Goal: Check status

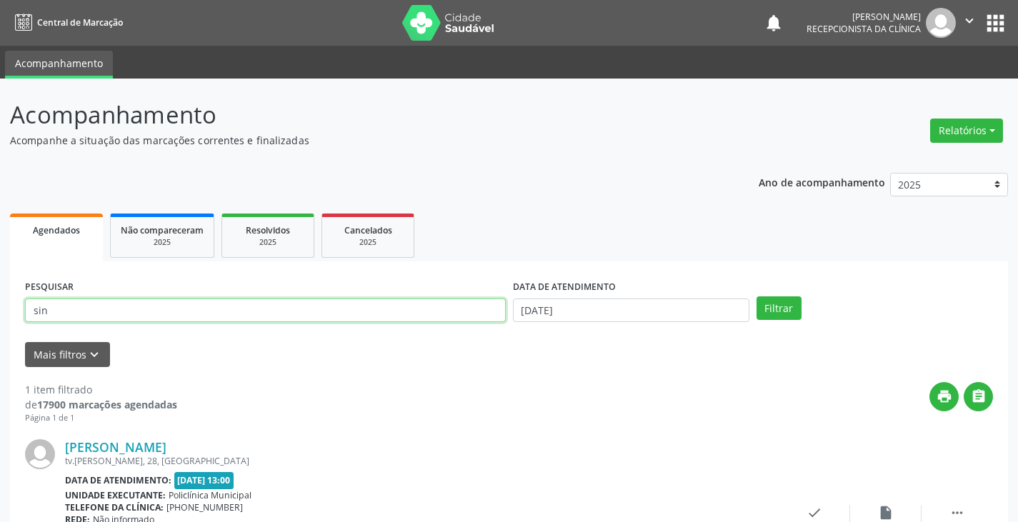
drag, startPoint x: 0, startPoint y: 0, endPoint x: 414, endPoint y: 309, distance: 516.9
click at [414, 309] on input "sin" at bounding box center [265, 311] width 481 height 24
type input "s"
click at [359, 316] on input "text" at bounding box center [265, 311] width 481 height 24
click at [756, 296] on button "Filtrar" at bounding box center [778, 308] width 45 height 24
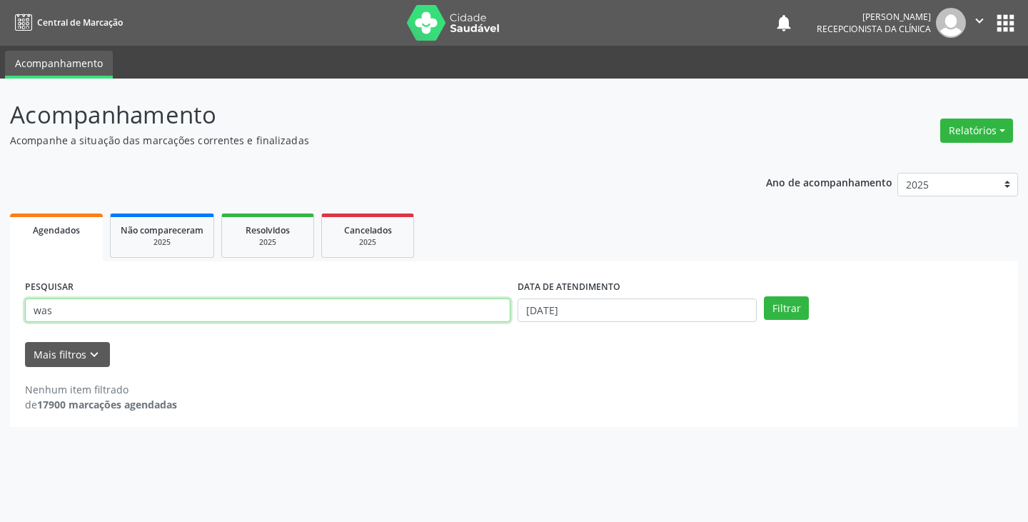
click at [429, 303] on input "was" at bounding box center [268, 311] width 486 height 24
type input "w"
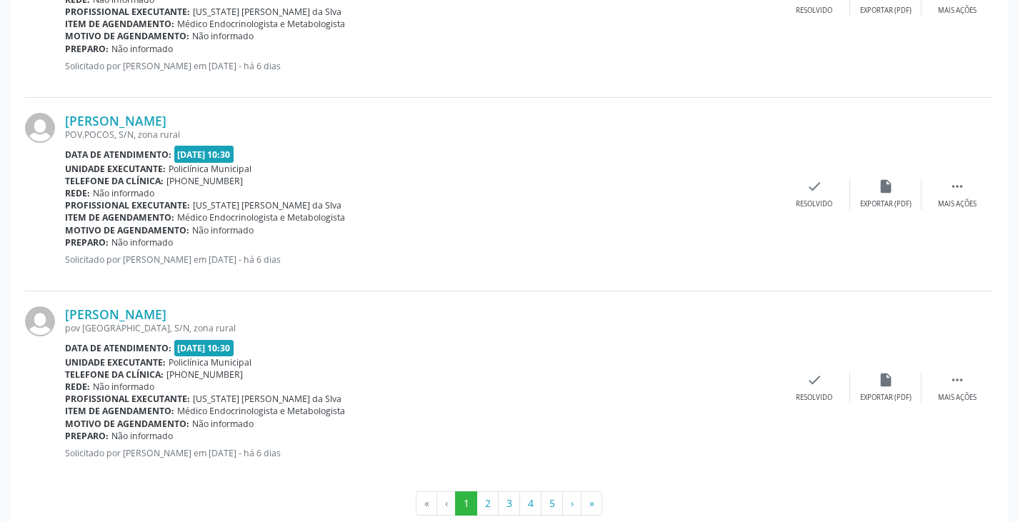
scroll to position [2872, 0]
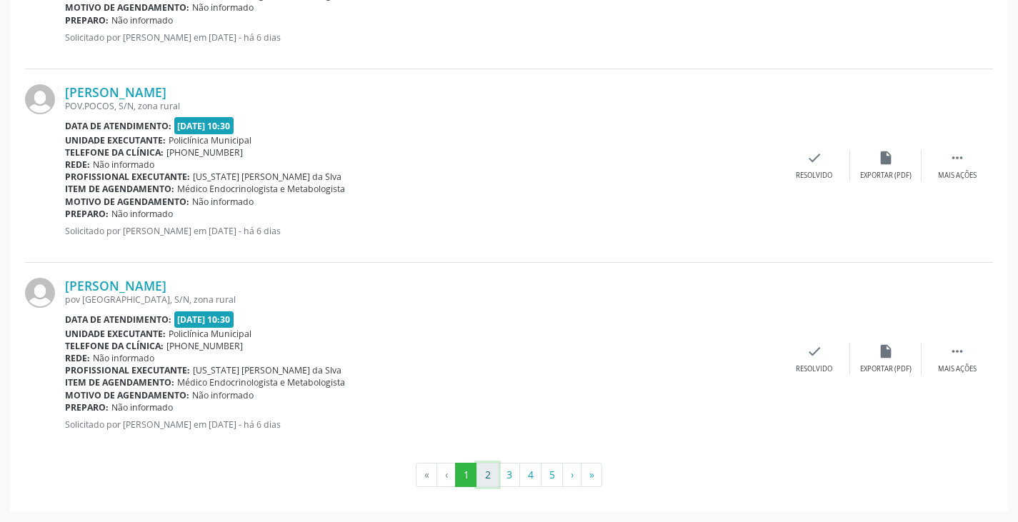
click at [486, 476] on button "2" at bounding box center [487, 475] width 22 height 24
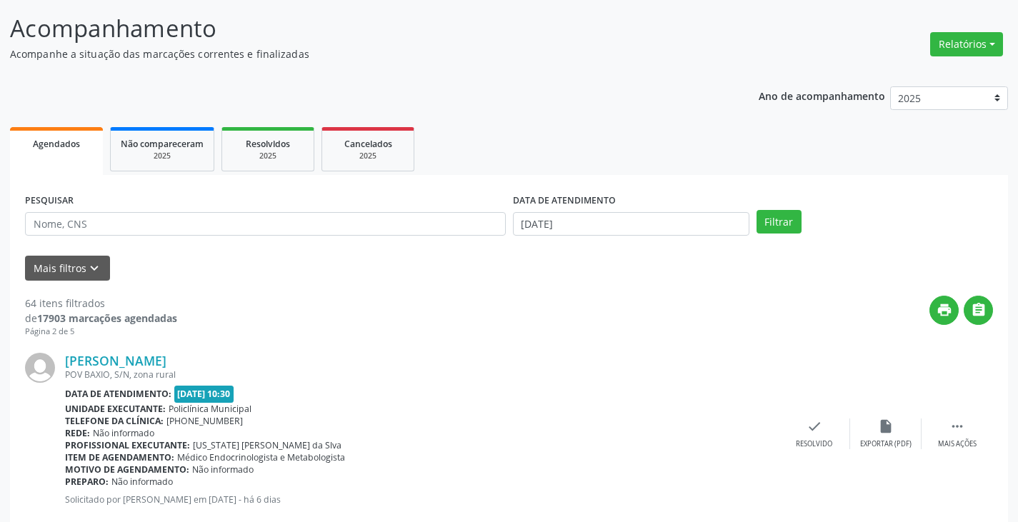
scroll to position [0, 0]
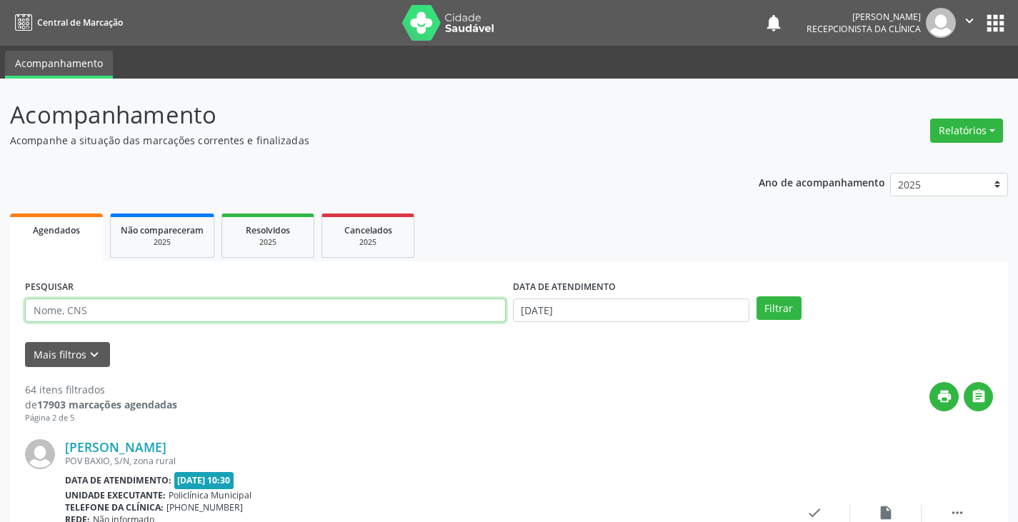
click at [355, 314] on input "text" at bounding box center [265, 311] width 481 height 24
type input "juva"
click at [756, 296] on button "Filtrar" at bounding box center [778, 308] width 45 height 24
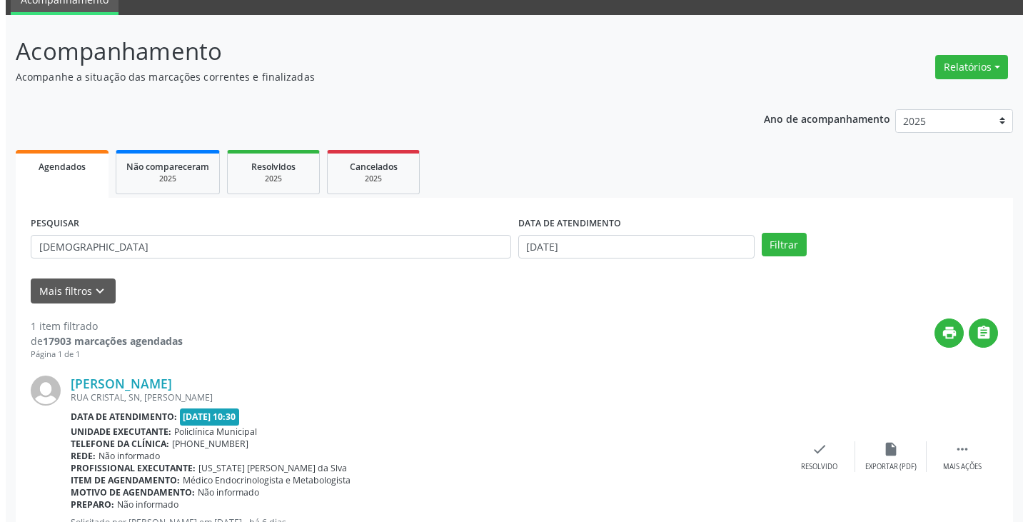
scroll to position [120, 0]
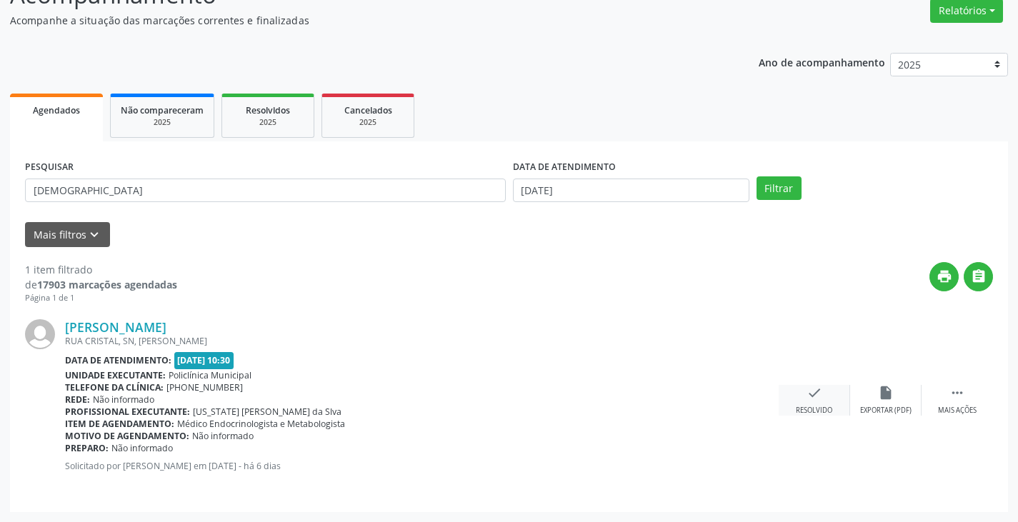
click at [817, 406] on div "Resolvido" at bounding box center [814, 411] width 36 height 10
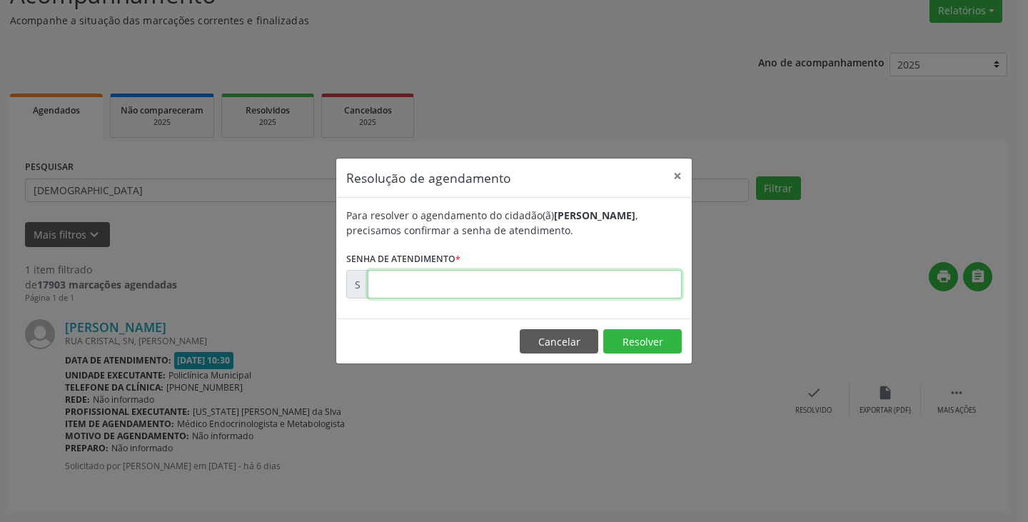
click at [633, 282] on input "text" at bounding box center [525, 284] width 314 height 29
type input "00176272"
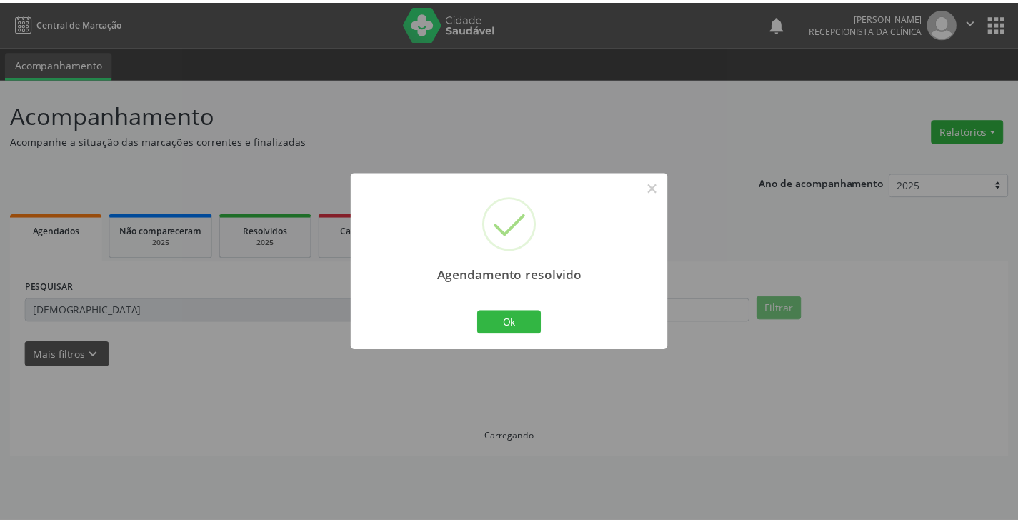
scroll to position [0, 0]
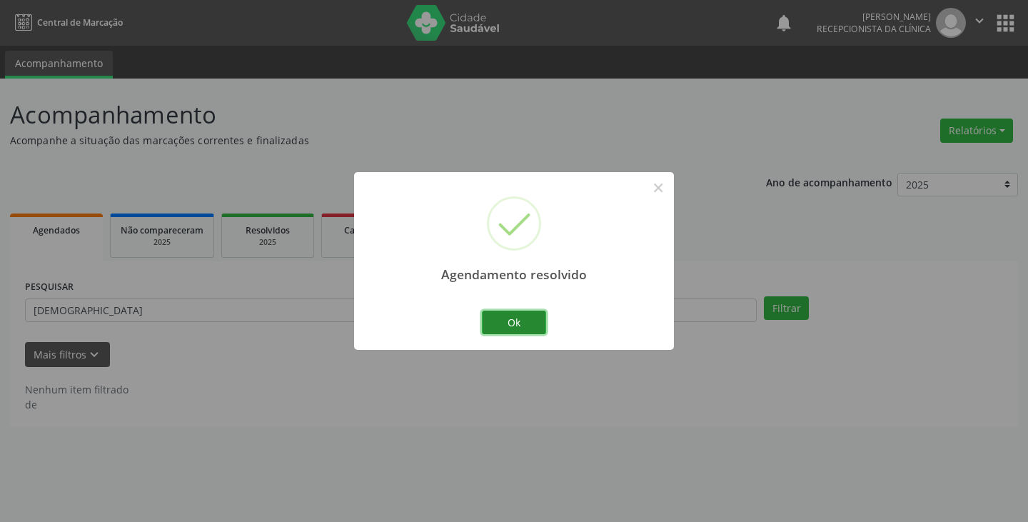
click at [511, 319] on button "Ok" at bounding box center [514, 323] width 64 height 24
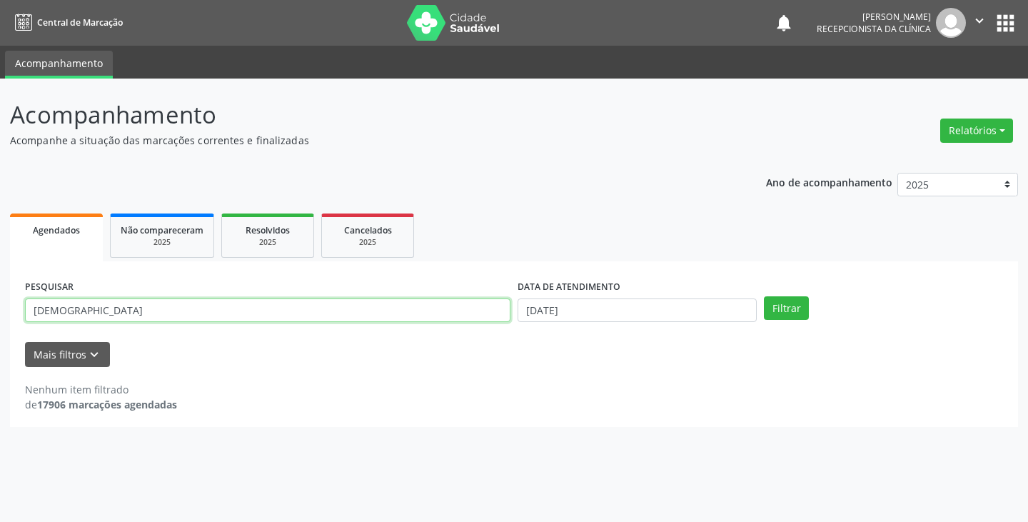
click at [453, 309] on input "juva" at bounding box center [268, 311] width 486 height 24
type input "j"
type input "ode"
click at [764, 296] on button "Filtrar" at bounding box center [786, 308] width 45 height 24
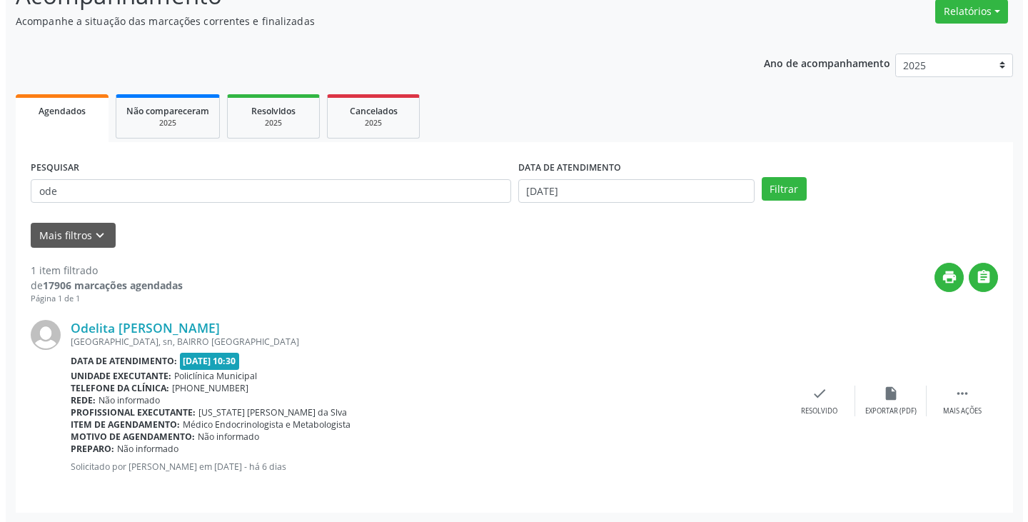
scroll to position [120, 0]
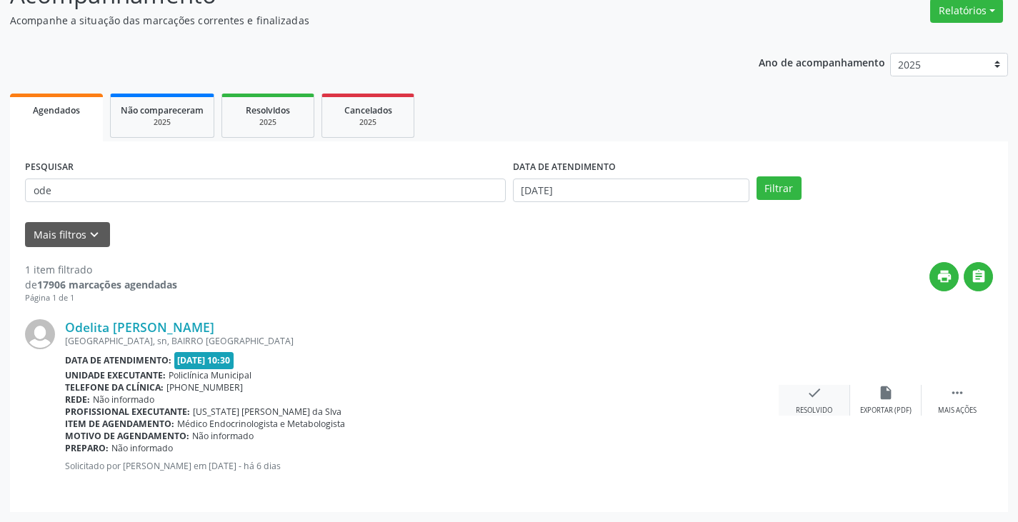
click at [817, 397] on icon "check" at bounding box center [814, 393] width 16 height 16
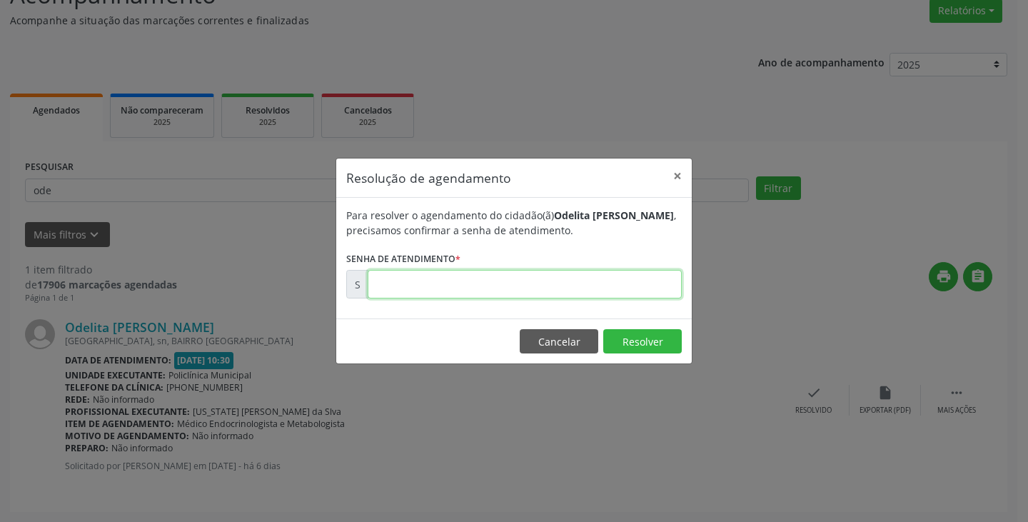
click at [613, 284] on input "text" at bounding box center [525, 284] width 314 height 29
type input "00176197"
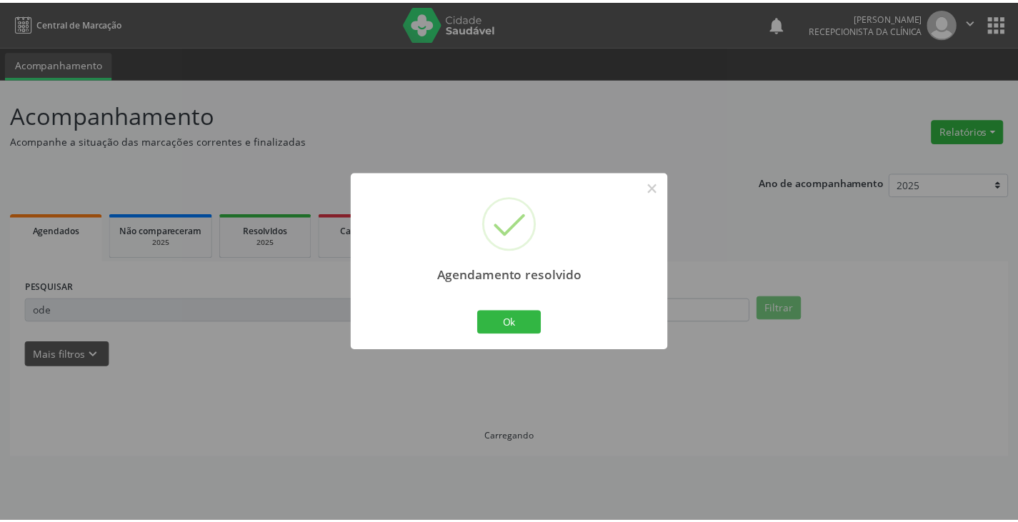
scroll to position [0, 0]
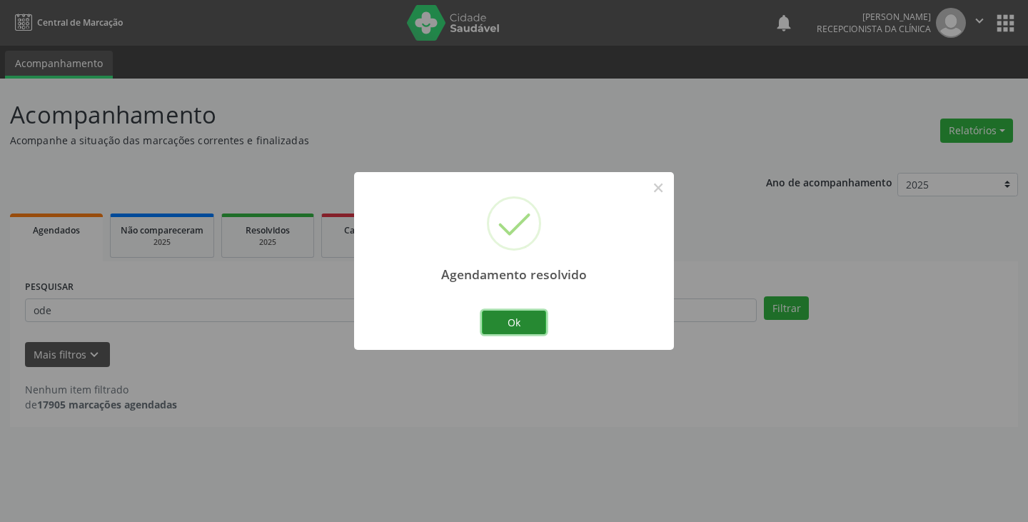
drag, startPoint x: 505, startPoint y: 319, endPoint x: 493, endPoint y: 319, distance: 12.2
click at [504, 320] on button "Ok" at bounding box center [514, 323] width 64 height 24
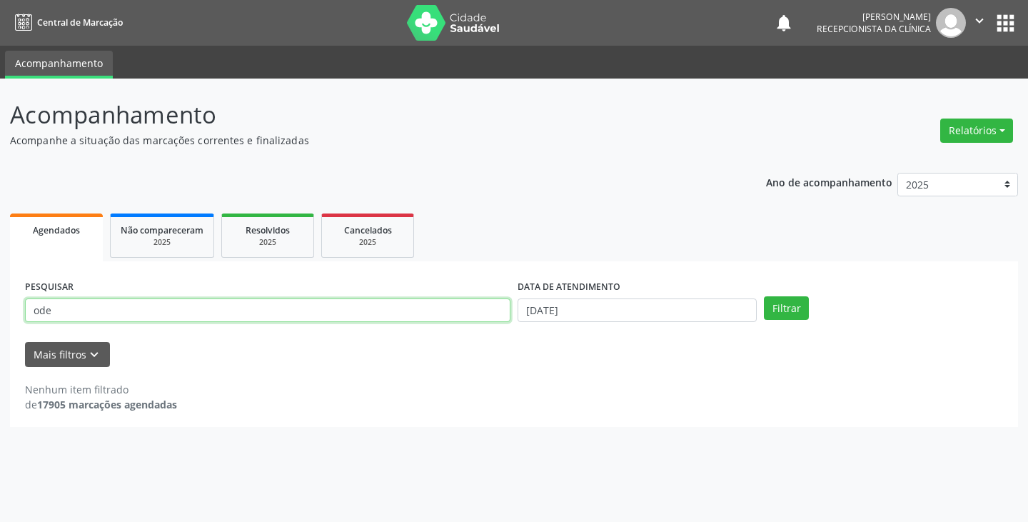
click at [430, 311] on input "ode" at bounding box center [268, 311] width 486 height 24
type input "o"
type input "ern"
click at [764, 296] on button "Filtrar" at bounding box center [786, 308] width 45 height 24
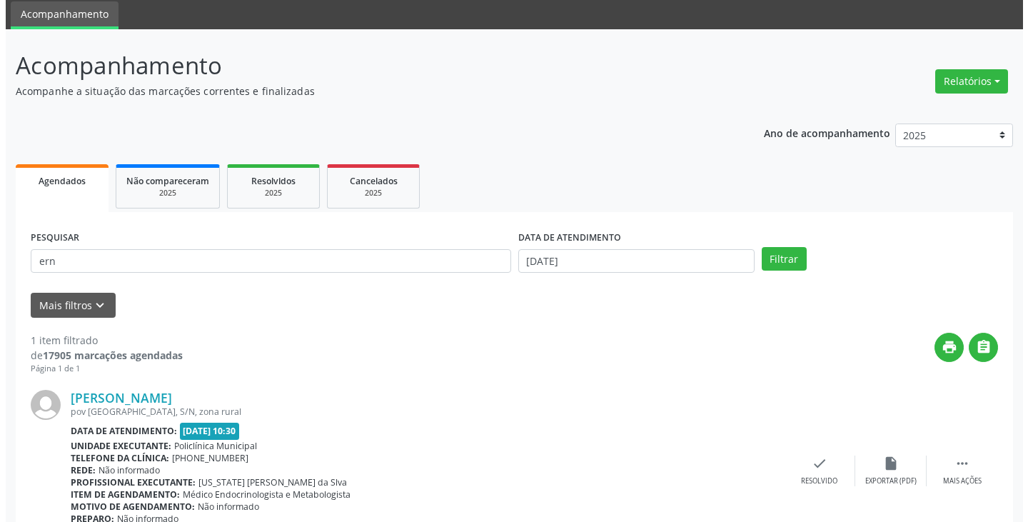
scroll to position [120, 0]
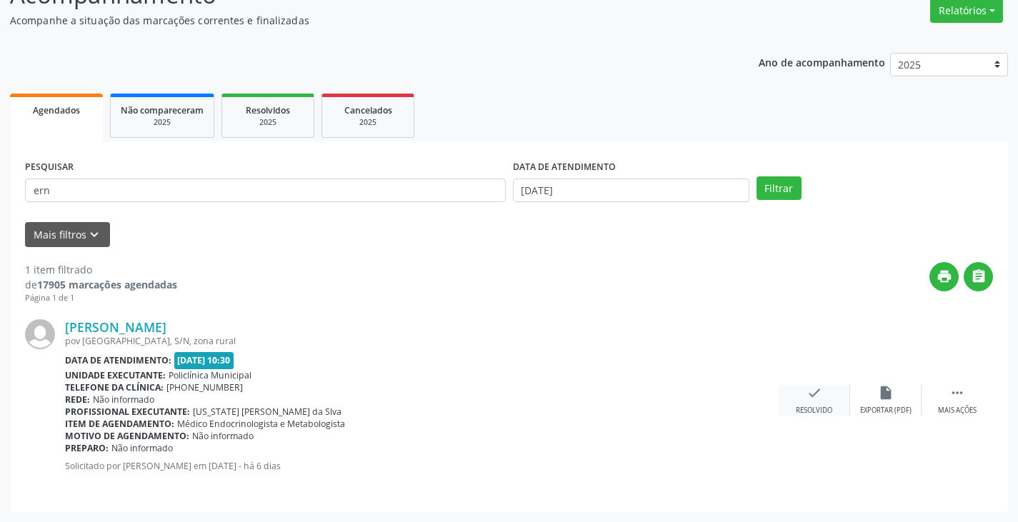
click at [813, 393] on icon "check" at bounding box center [814, 393] width 16 height 16
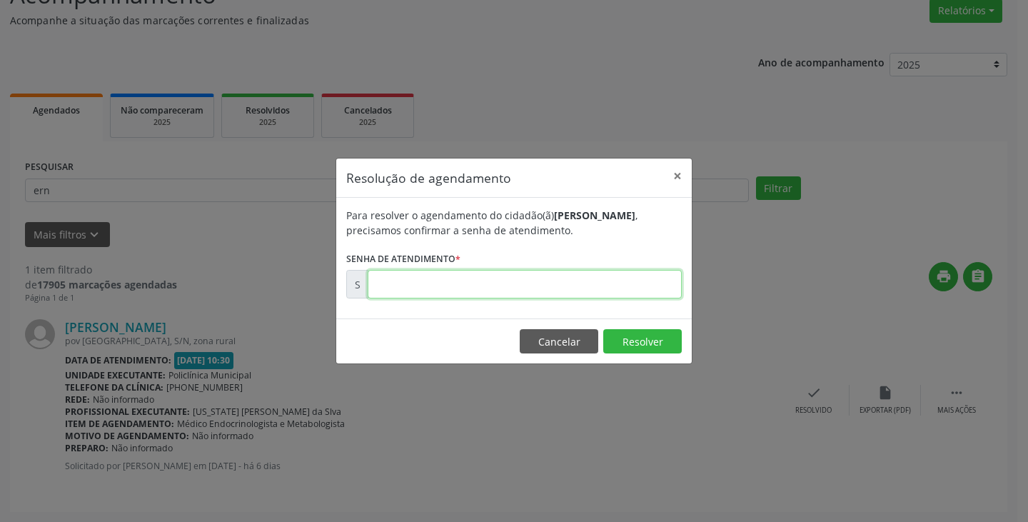
click at [626, 282] on input "text" at bounding box center [525, 284] width 314 height 29
type input "00176190"
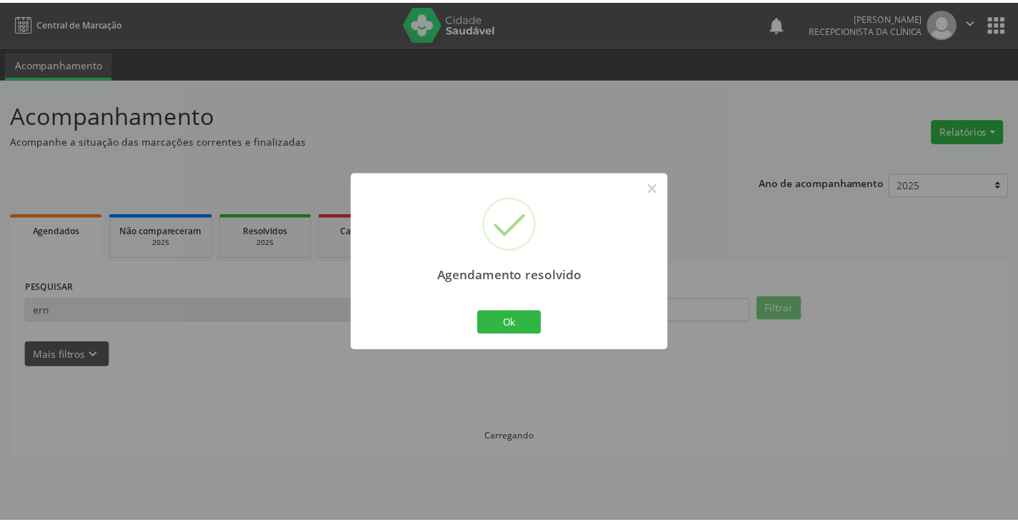
scroll to position [0, 0]
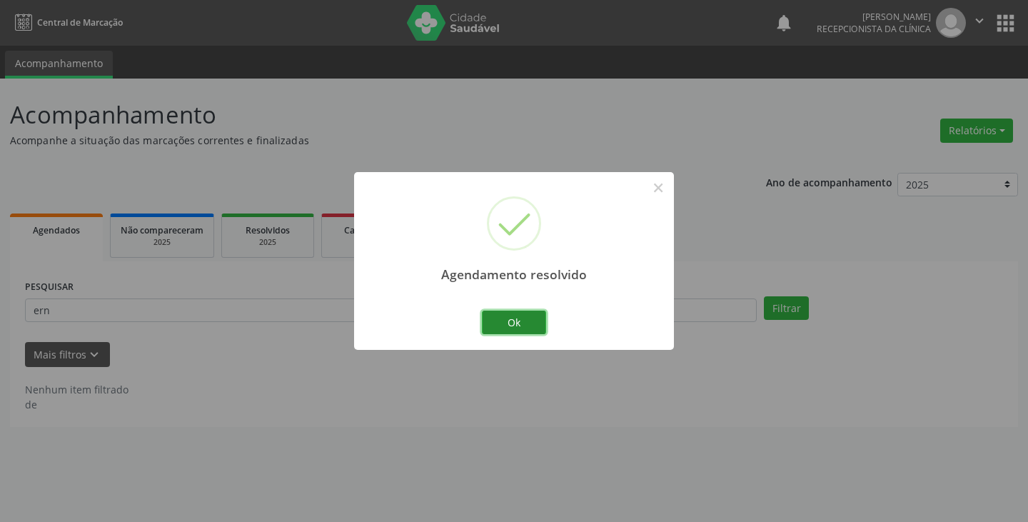
click at [530, 327] on button "Ok" at bounding box center [514, 323] width 64 height 24
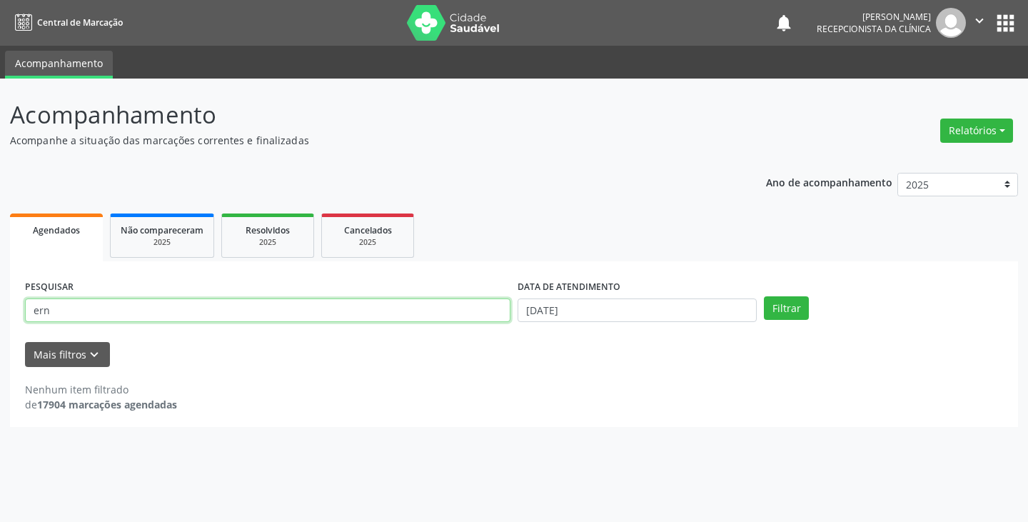
click at [494, 321] on input "ern" at bounding box center [268, 311] width 486 height 24
type input "e"
type input "anto"
click at [764, 296] on button "Filtrar" at bounding box center [786, 308] width 45 height 24
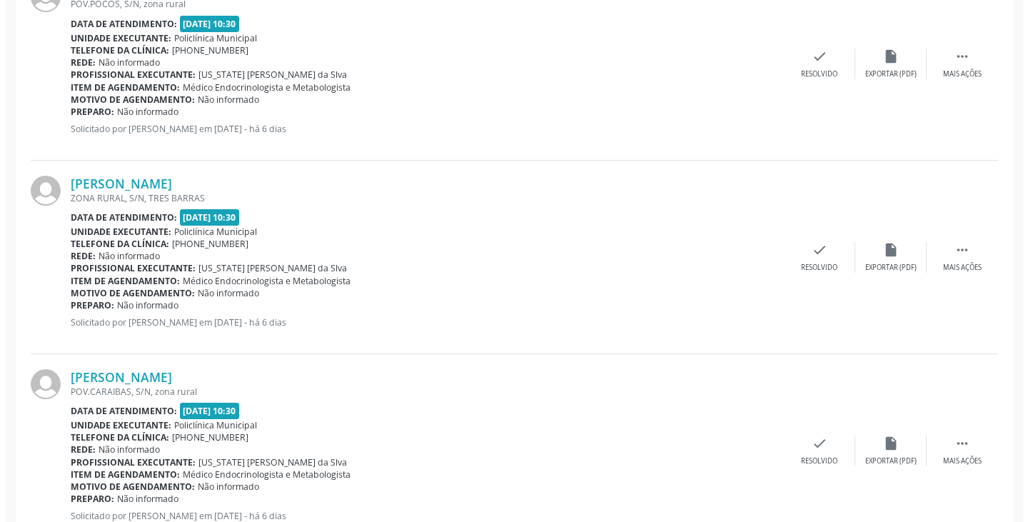
scroll to position [1286, 0]
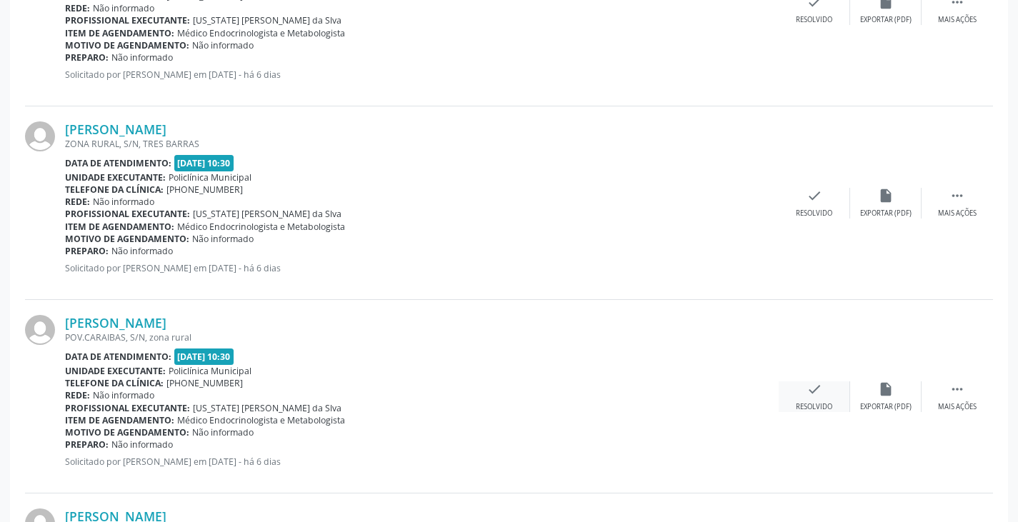
click at [806, 394] on icon "check" at bounding box center [814, 389] width 16 height 16
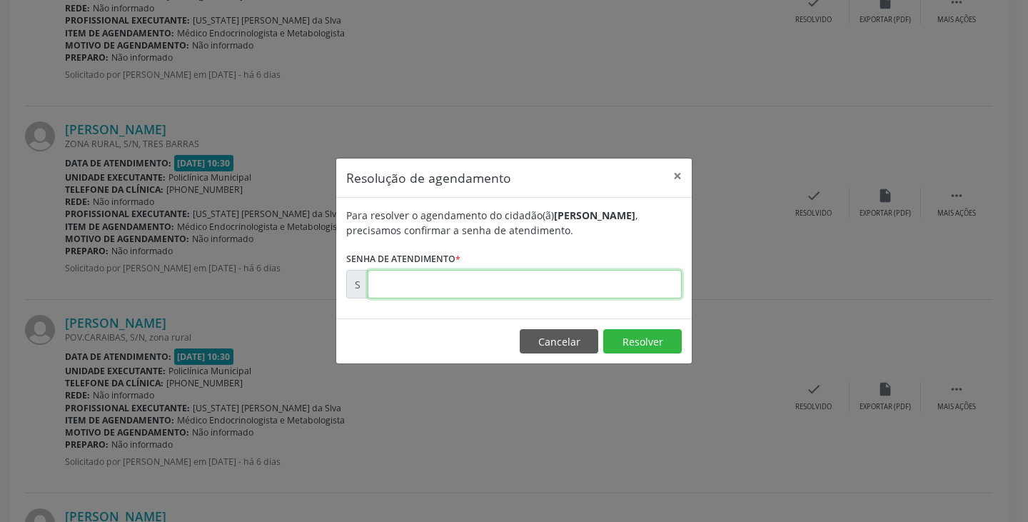
click at [614, 281] on input "text" at bounding box center [525, 284] width 314 height 29
type input "00176348"
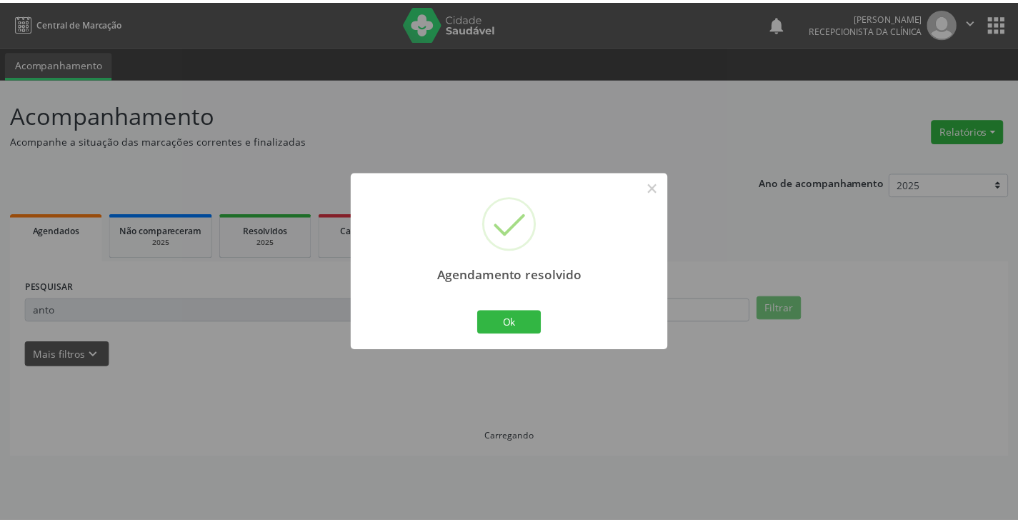
scroll to position [0, 0]
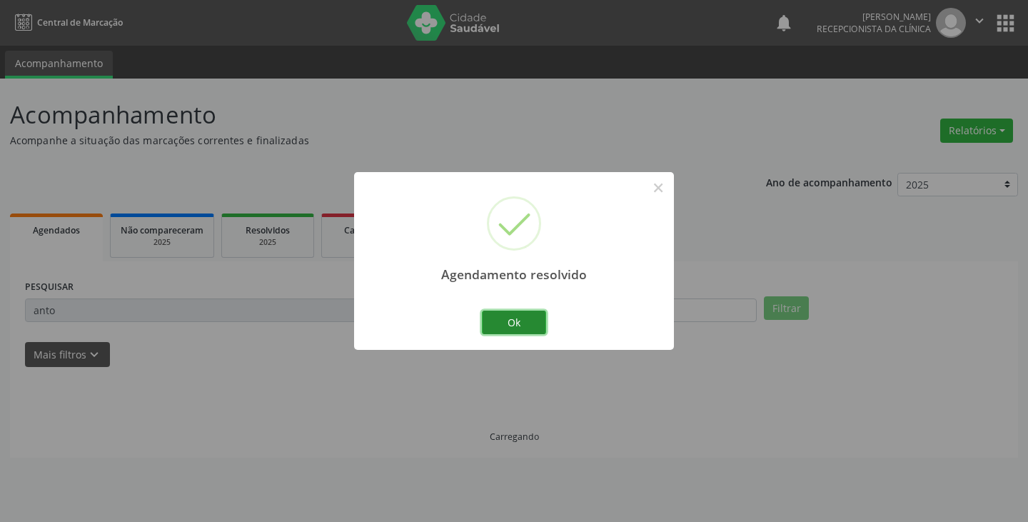
click at [524, 319] on button "Ok" at bounding box center [514, 323] width 64 height 24
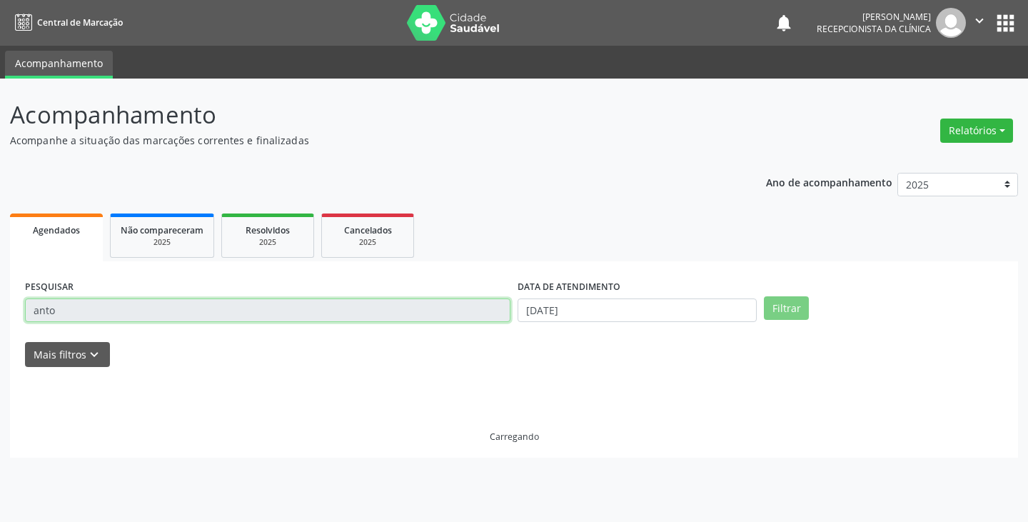
click at [480, 317] on input "anto" at bounding box center [268, 311] width 486 height 24
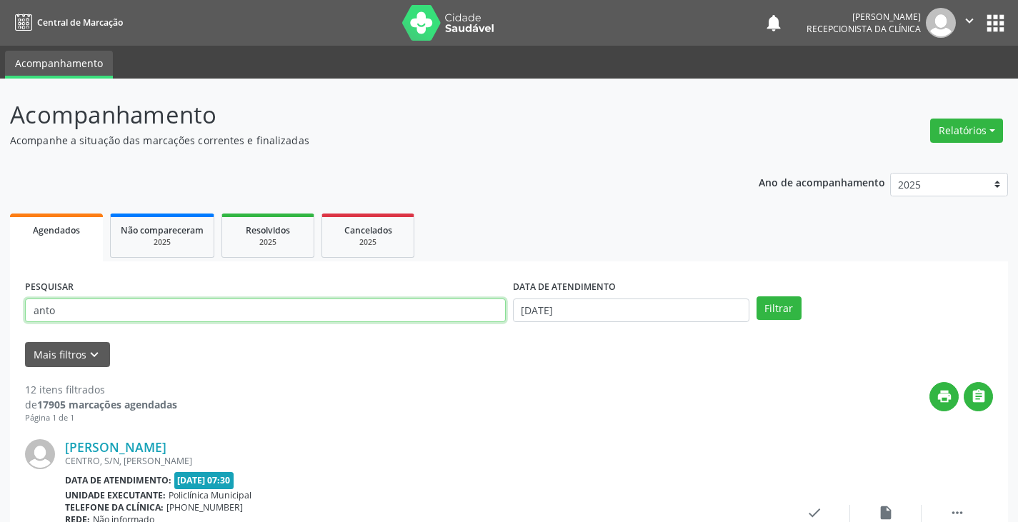
click at [478, 311] on input "anto" at bounding box center [265, 311] width 481 height 24
type input "a"
type input "jose"
click at [756, 296] on button "Filtrar" at bounding box center [778, 308] width 45 height 24
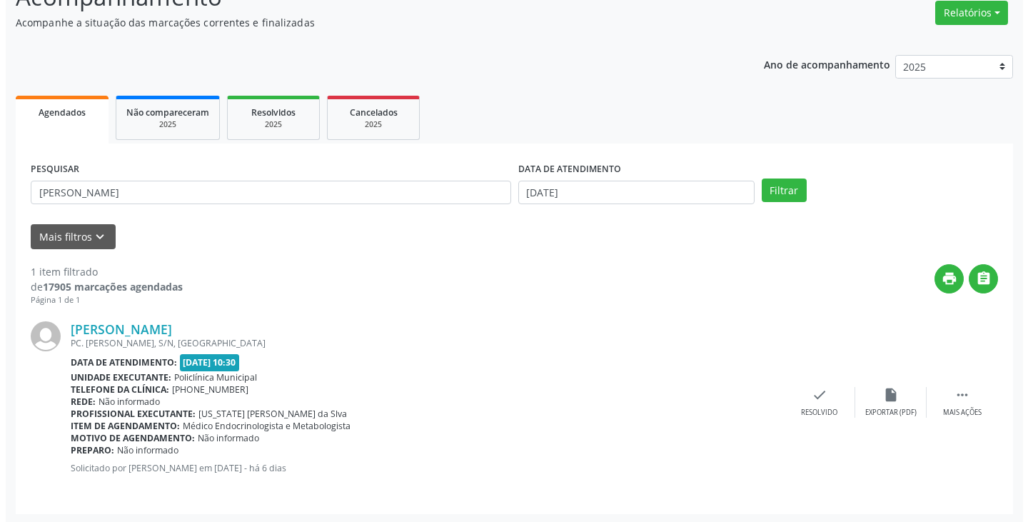
scroll to position [120, 0]
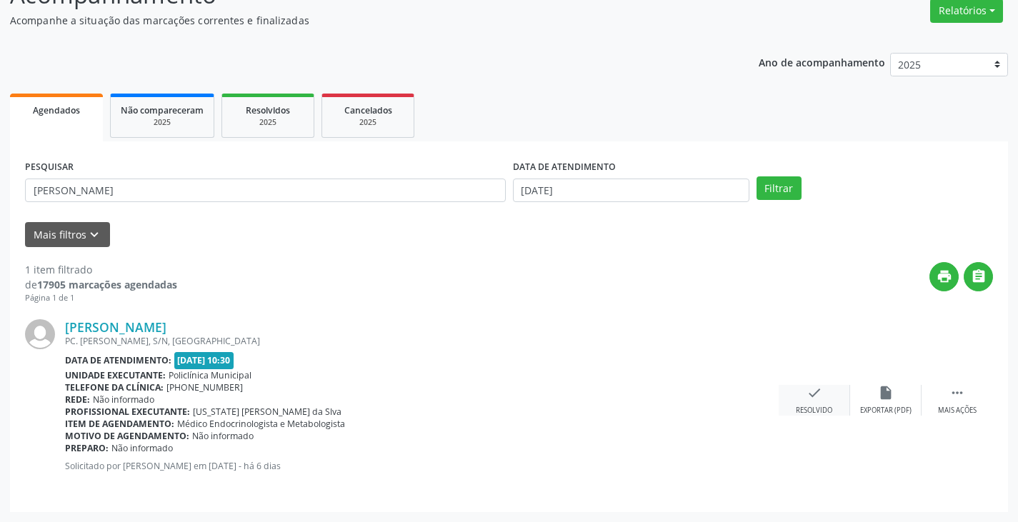
click at [801, 398] on div "check Resolvido" at bounding box center [813, 400] width 71 height 31
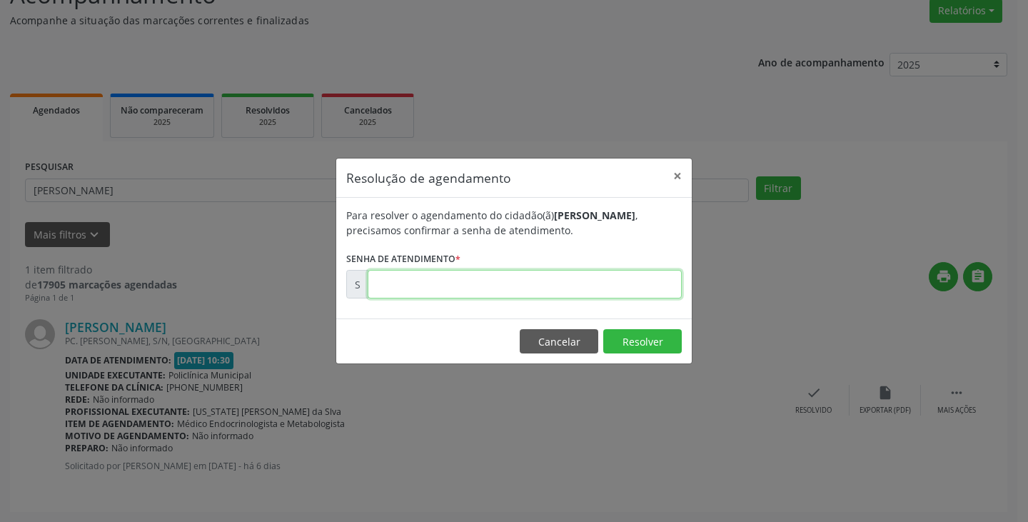
click at [658, 289] on input "text" at bounding box center [525, 284] width 314 height 29
type input "00176194"
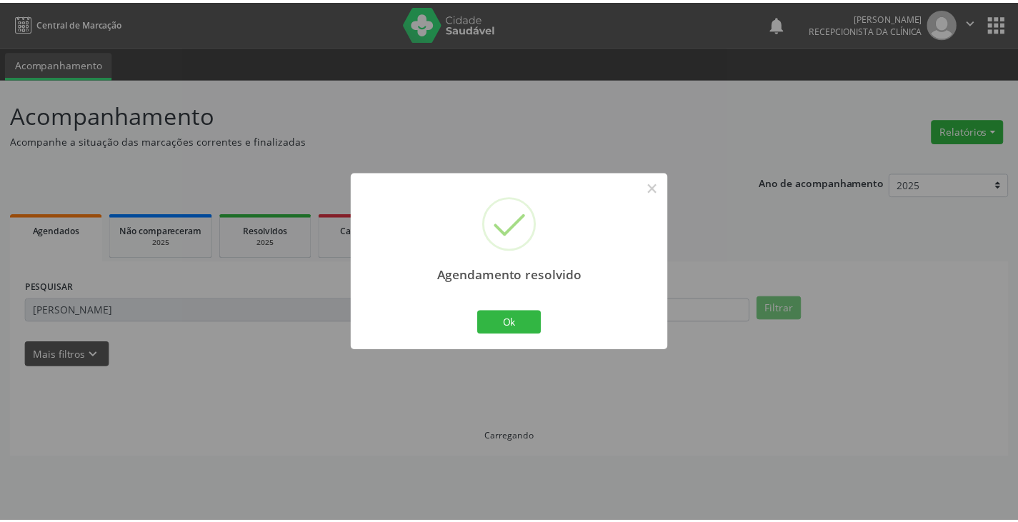
scroll to position [0, 0]
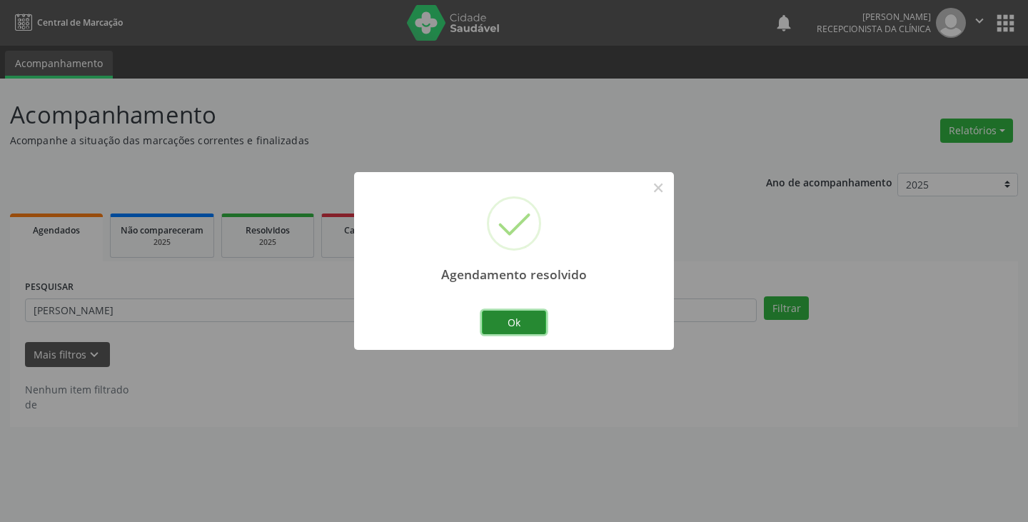
click at [523, 319] on button "Ok" at bounding box center [514, 323] width 64 height 24
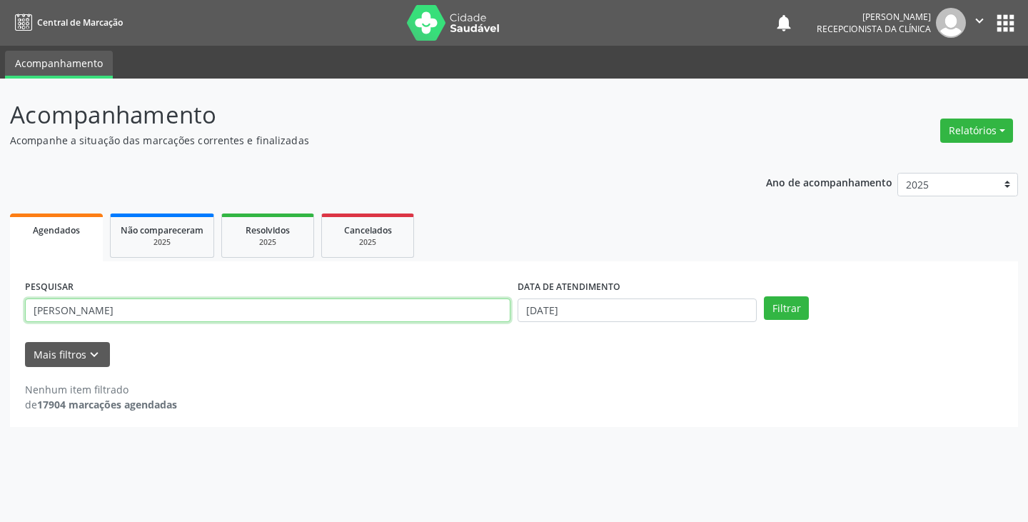
click at [472, 309] on input "jose" at bounding box center [268, 311] width 486 height 24
type input "j"
type input "van"
click at [764, 296] on button "Filtrar" at bounding box center [786, 308] width 45 height 24
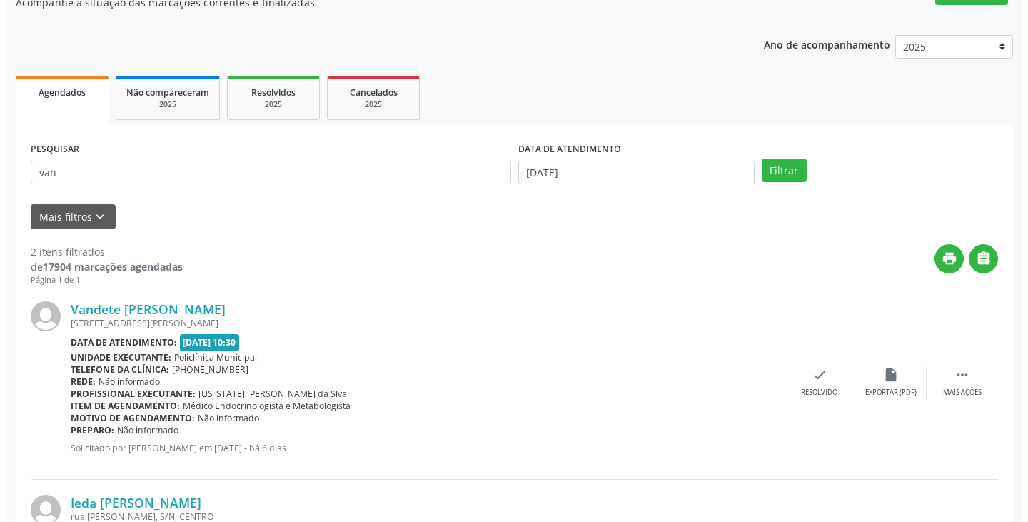
scroll to position [143, 0]
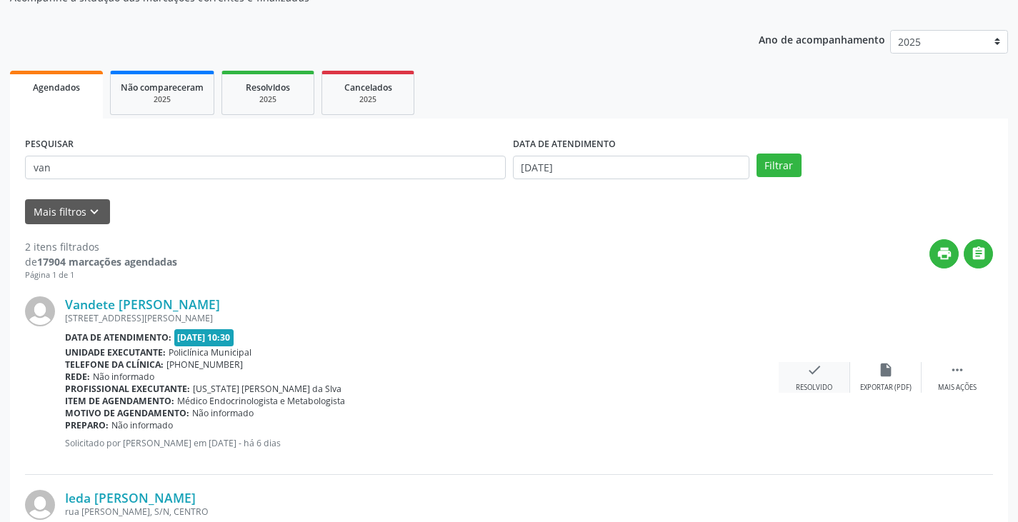
click at [817, 377] on icon "check" at bounding box center [814, 370] width 16 height 16
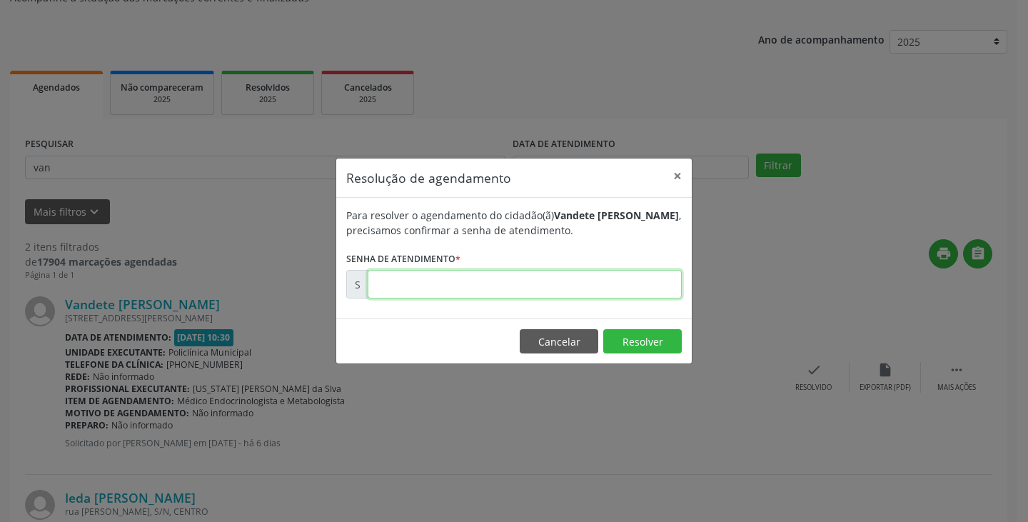
click at [624, 280] on input "text" at bounding box center [525, 284] width 314 height 29
type input "00176286"
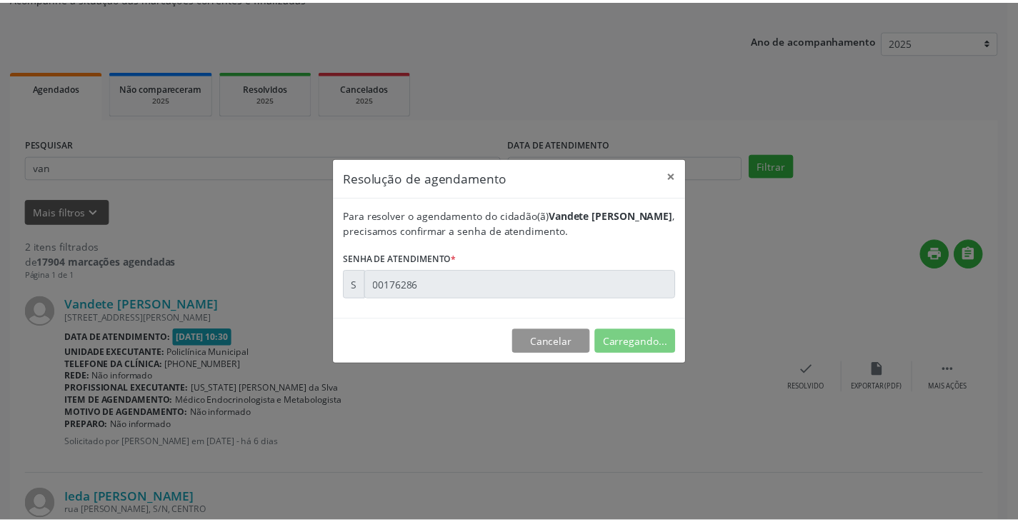
scroll to position [0, 0]
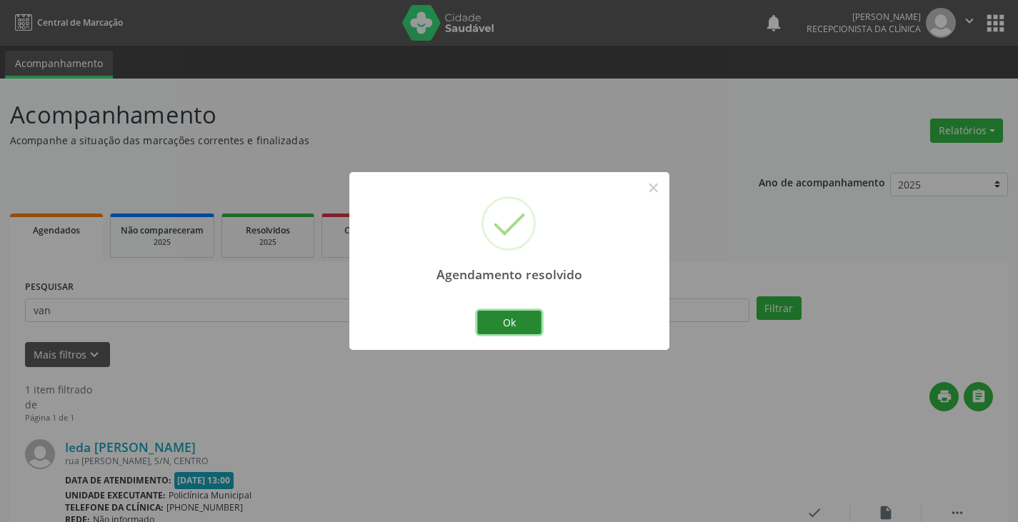
click at [513, 324] on button "Ok" at bounding box center [509, 323] width 64 height 24
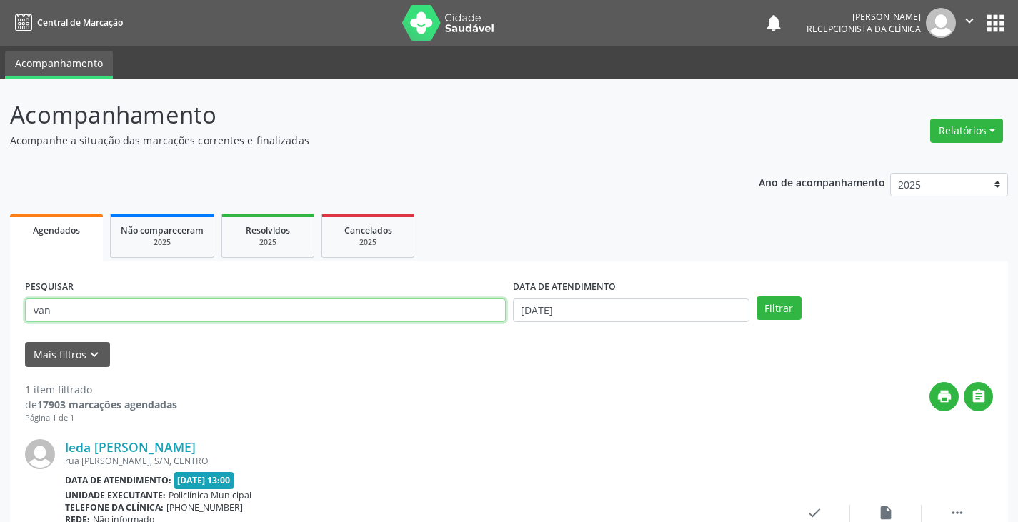
click at [496, 319] on input "van" at bounding box center [265, 311] width 481 height 24
type input "v"
type input "maria c"
click at [756, 296] on button "Filtrar" at bounding box center [778, 308] width 45 height 24
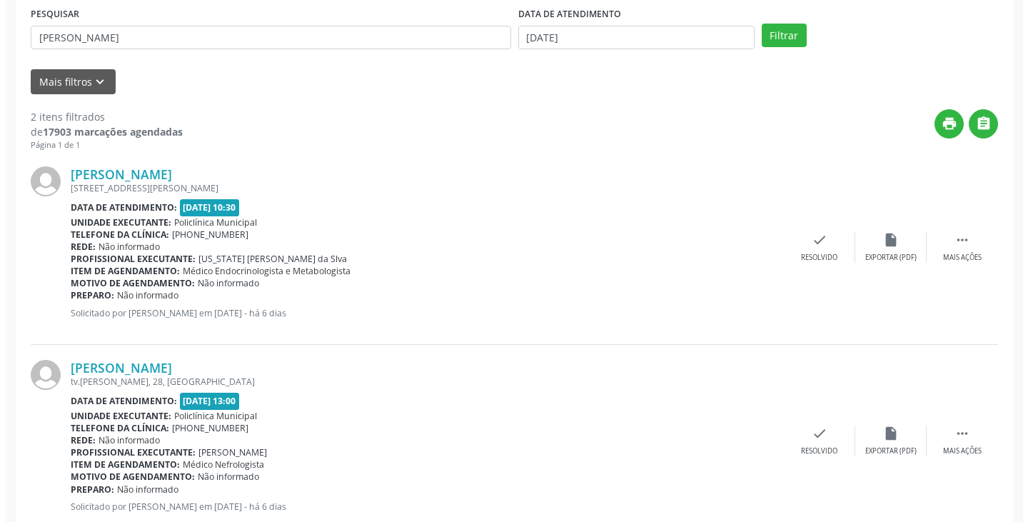
scroll to position [286, 0]
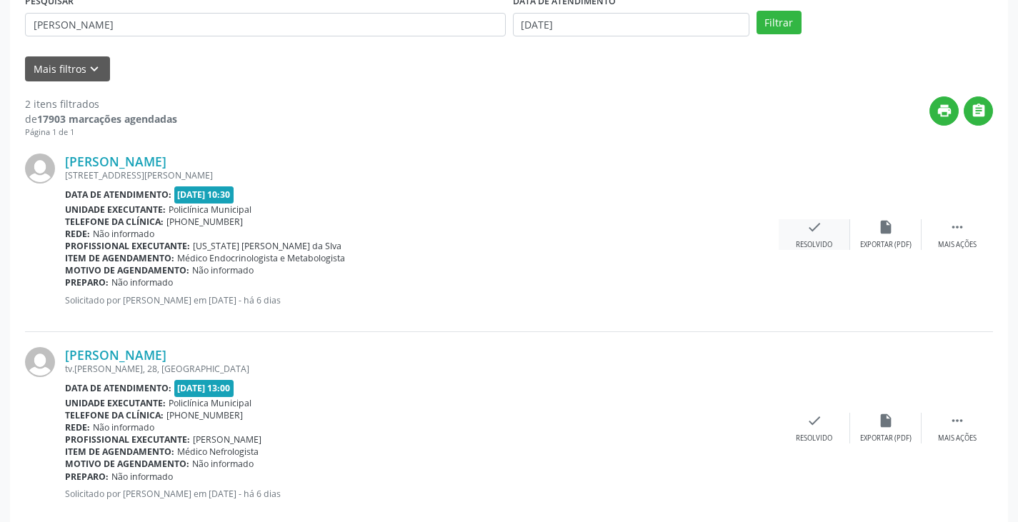
click at [810, 239] on div "check Resolvido" at bounding box center [813, 234] width 71 height 31
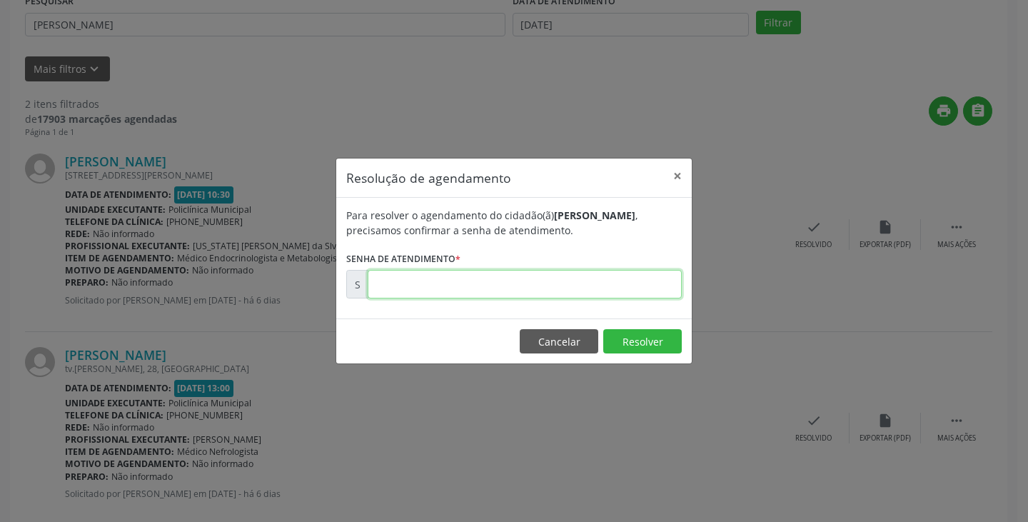
click at [652, 291] on input "text" at bounding box center [525, 284] width 314 height 29
type input "00176192"
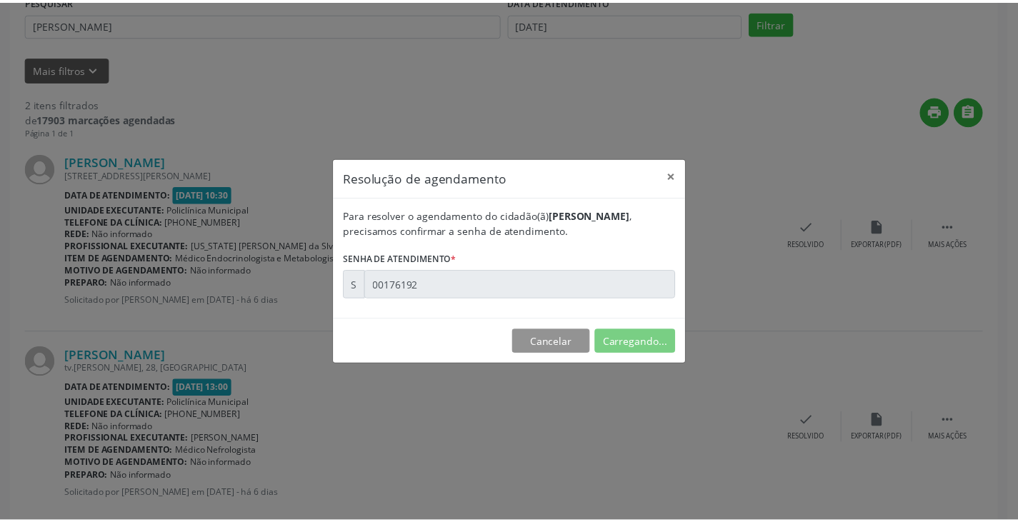
scroll to position [0, 0]
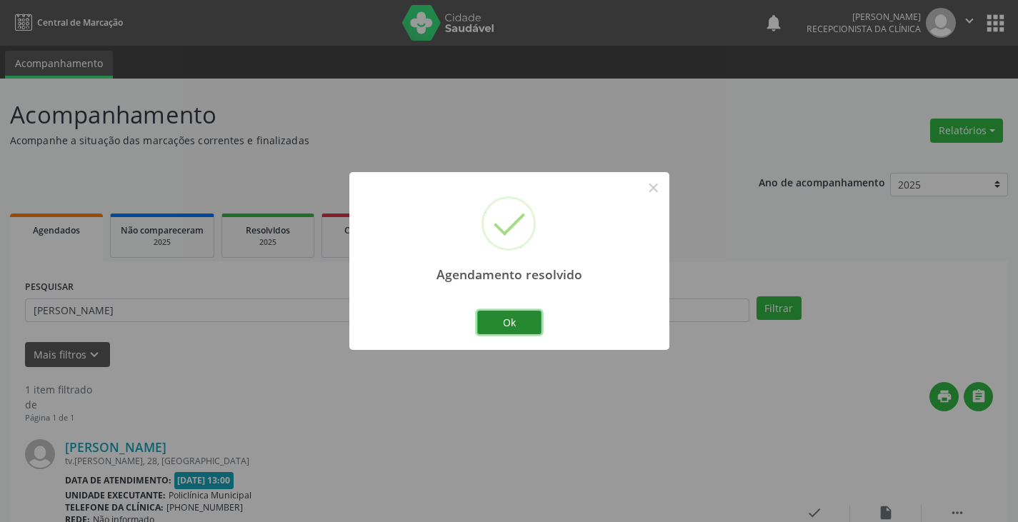
click at [531, 313] on button "Ok" at bounding box center [509, 323] width 64 height 24
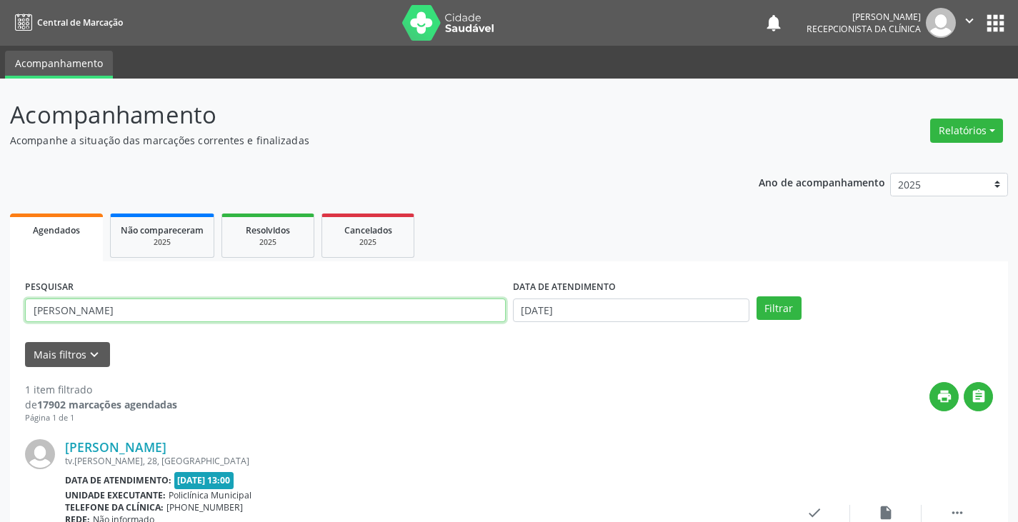
click at [477, 315] on input "maria c" at bounding box center [265, 311] width 481 height 24
type input "m"
click at [756, 296] on button "Filtrar" at bounding box center [778, 308] width 45 height 24
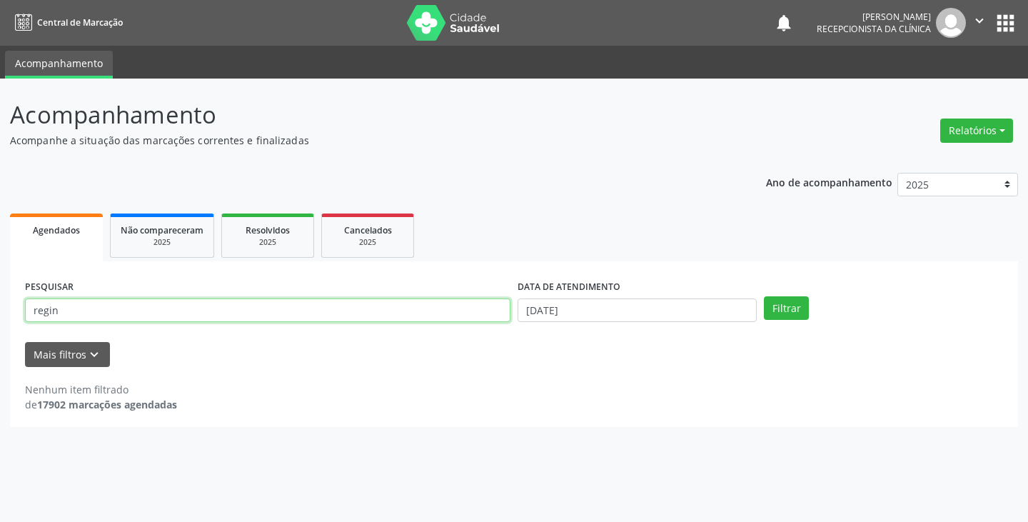
click at [445, 313] on input "regin" at bounding box center [268, 311] width 486 height 24
type input "regi"
click at [764, 296] on button "Filtrar" at bounding box center [786, 308] width 45 height 24
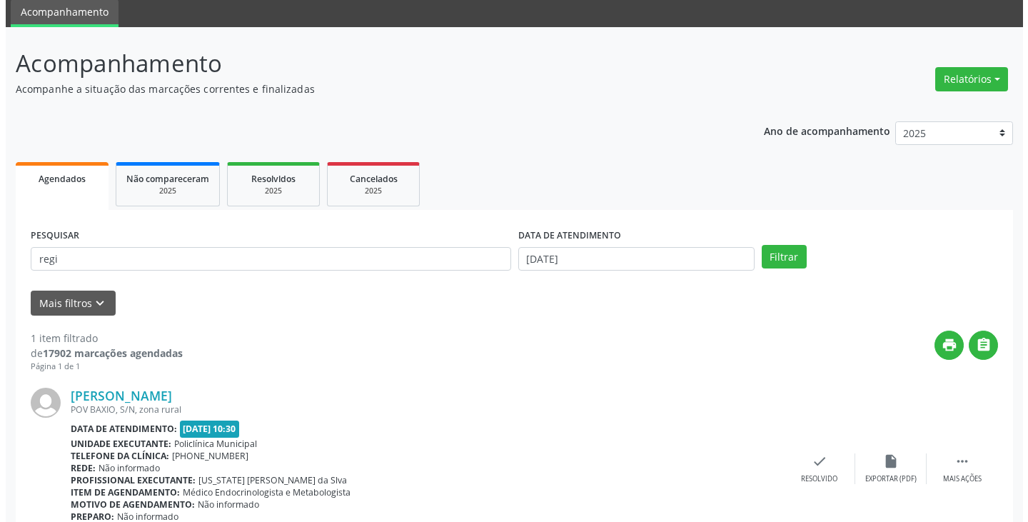
scroll to position [120, 0]
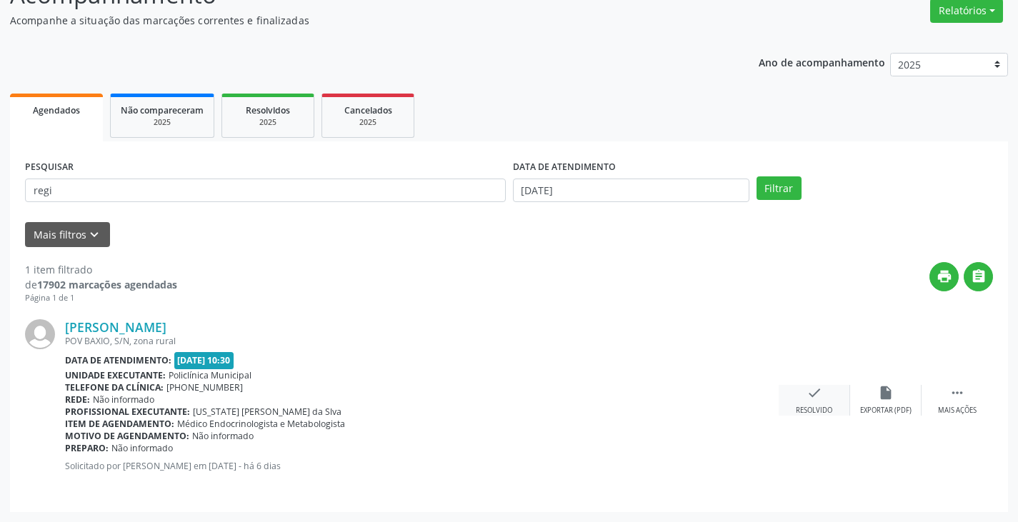
click at [801, 391] on div "check Resolvido" at bounding box center [813, 400] width 71 height 31
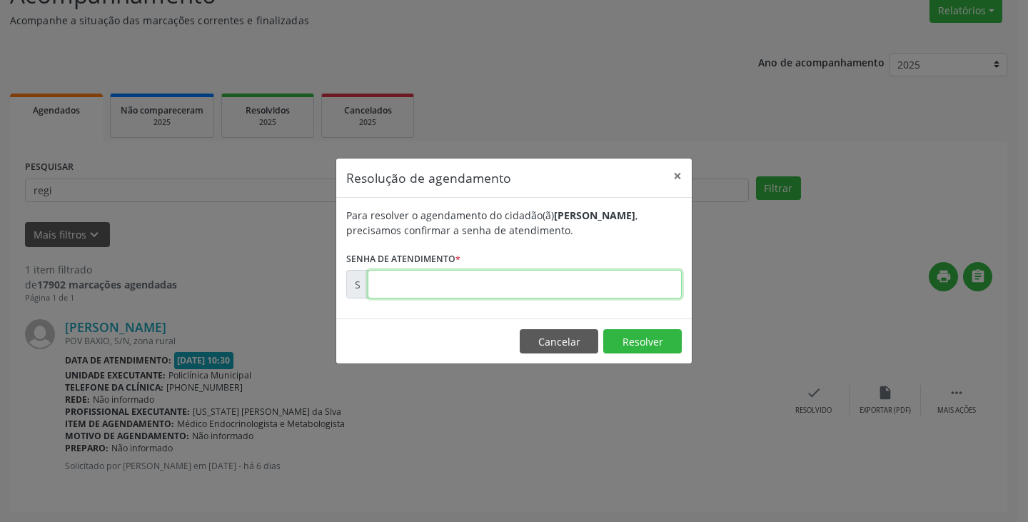
click at [654, 283] on input "text" at bounding box center [525, 284] width 314 height 29
type input "00176191"
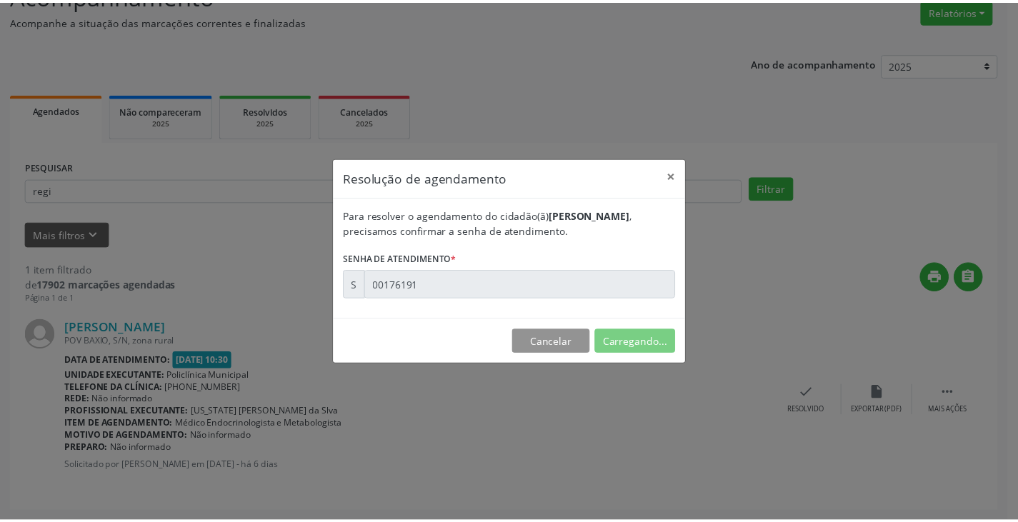
scroll to position [0, 0]
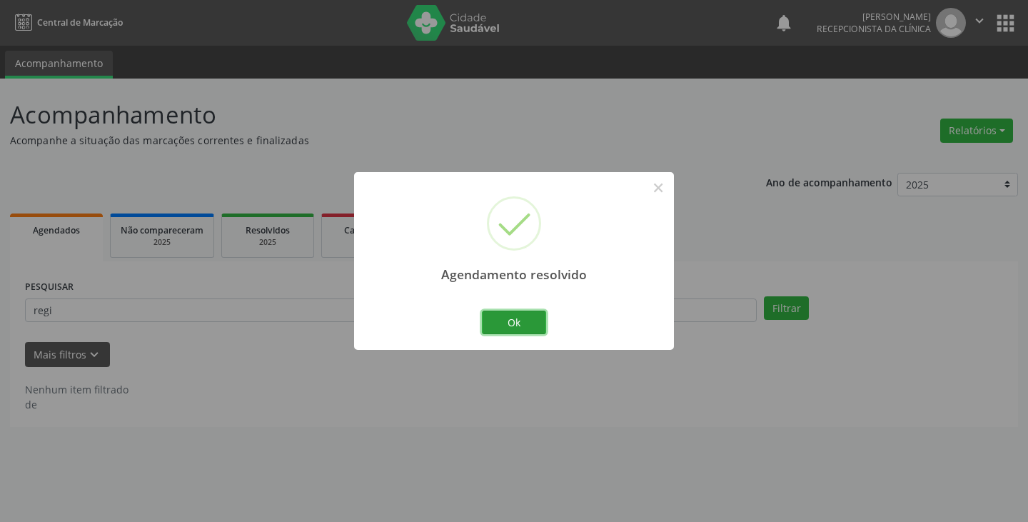
drag, startPoint x: 536, startPoint y: 321, endPoint x: 508, endPoint y: 321, distance: 27.9
click at [533, 321] on button "Ok" at bounding box center [514, 323] width 64 height 24
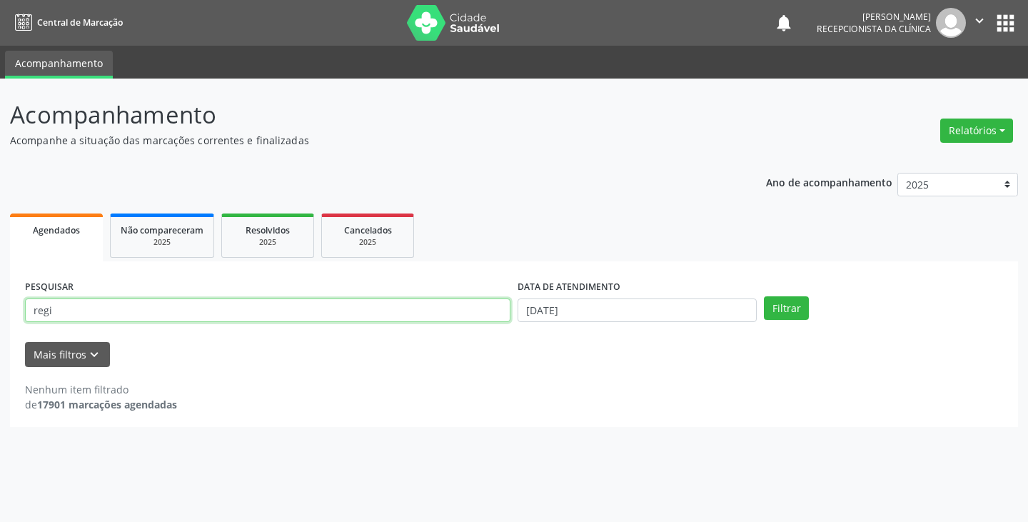
click at [491, 316] on input "regi" at bounding box center [268, 311] width 486 height 24
type input "r"
type input "carm"
click at [764, 296] on button "Filtrar" at bounding box center [786, 308] width 45 height 24
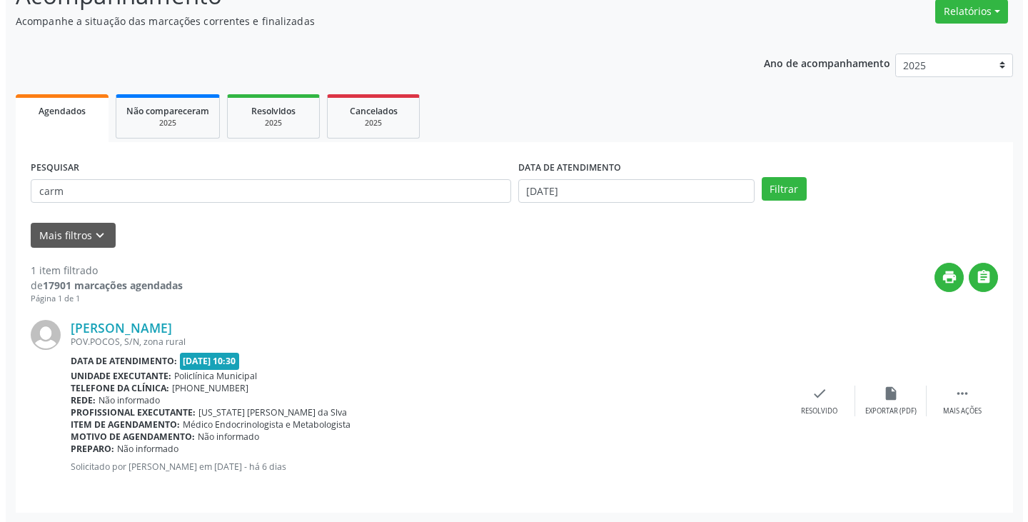
scroll to position [120, 0]
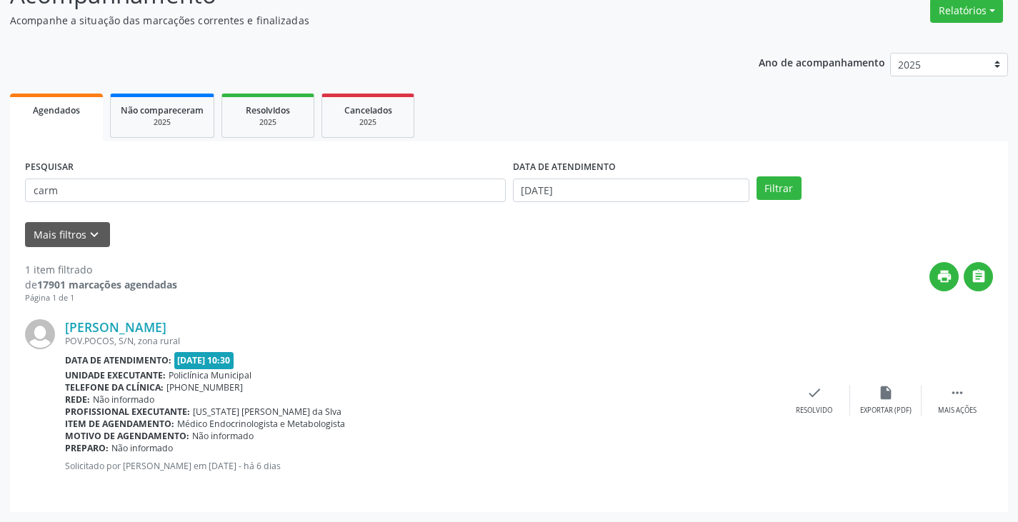
click at [818, 384] on div "Carmelita Maria Ferreira dos Santos POV.POCOS, S/N, zona rural Data de atendime…" at bounding box center [509, 400] width 968 height 193
click at [808, 403] on div "check Resolvido" at bounding box center [813, 400] width 71 height 31
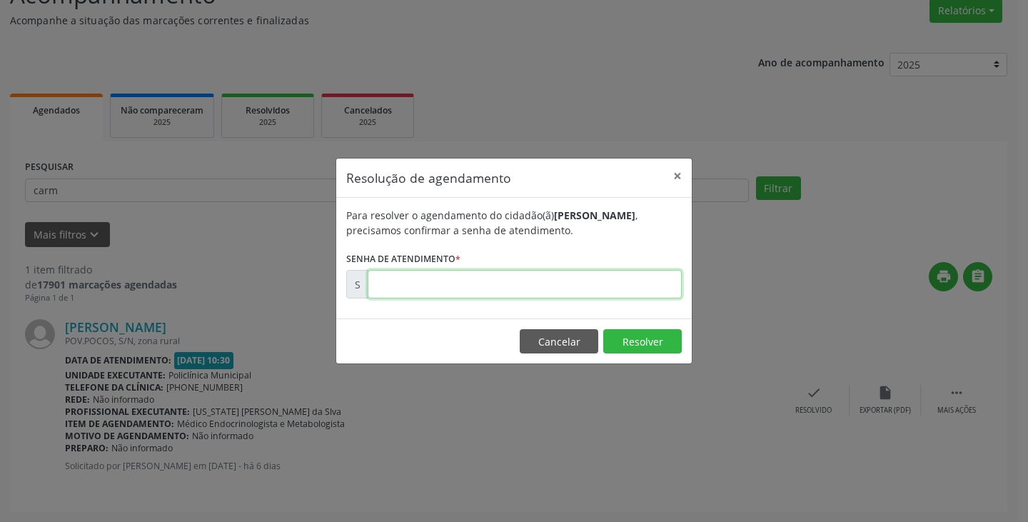
click at [661, 286] on input "text" at bounding box center [525, 284] width 314 height 29
type input "00176182"
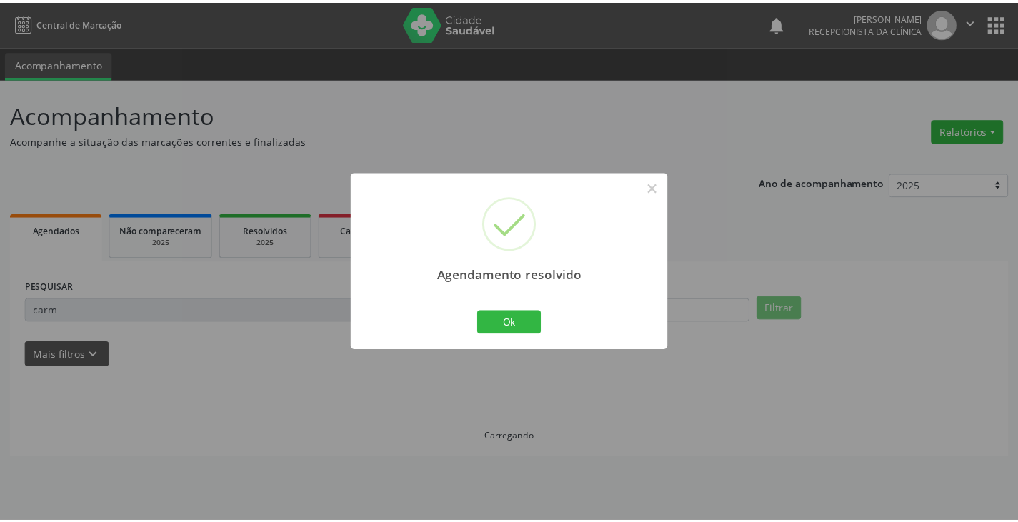
scroll to position [0, 0]
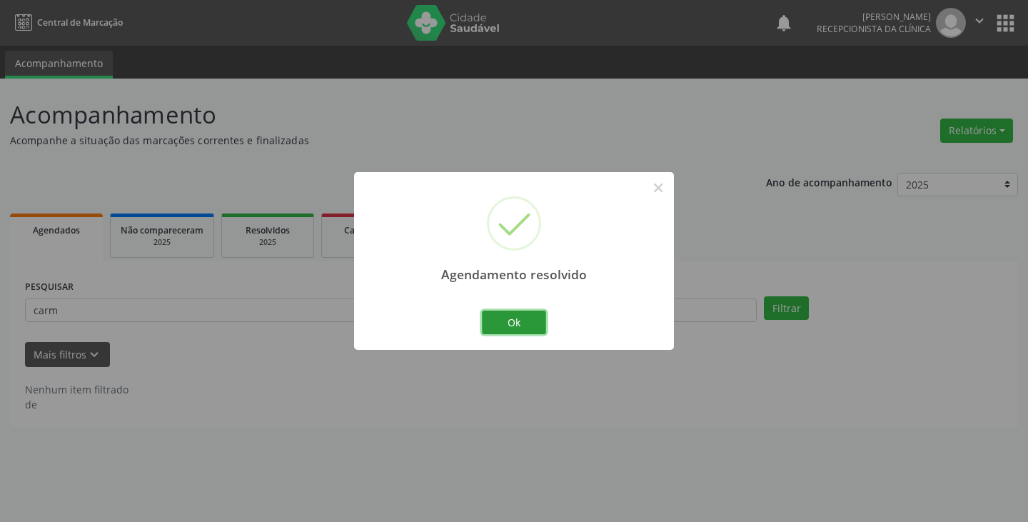
drag, startPoint x: 521, startPoint y: 320, endPoint x: 496, endPoint y: 325, distance: 25.5
click at [518, 321] on button "Ok" at bounding box center [514, 323] width 64 height 24
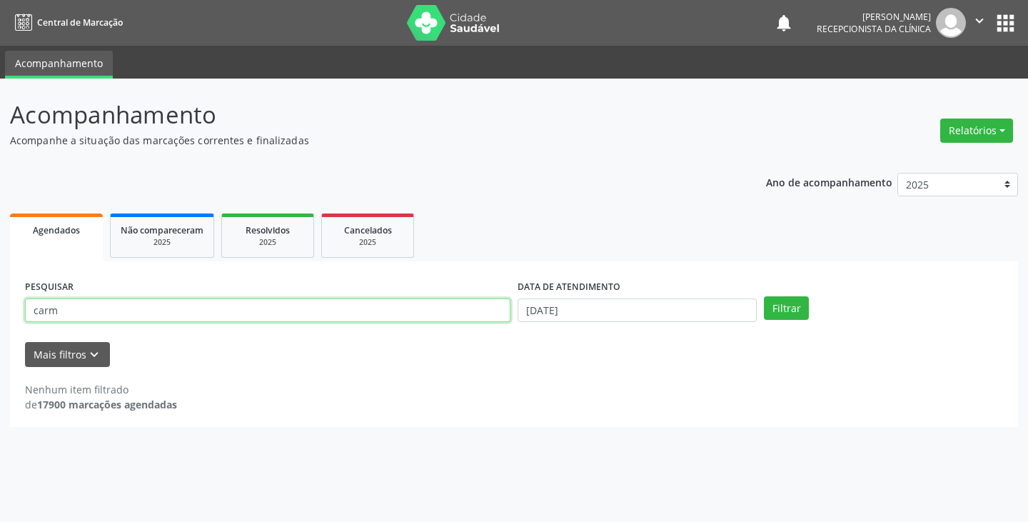
click at [479, 316] on input "carm" at bounding box center [268, 311] width 486 height 24
type input "c"
type input "juc"
click at [764, 296] on button "Filtrar" at bounding box center [786, 308] width 45 height 24
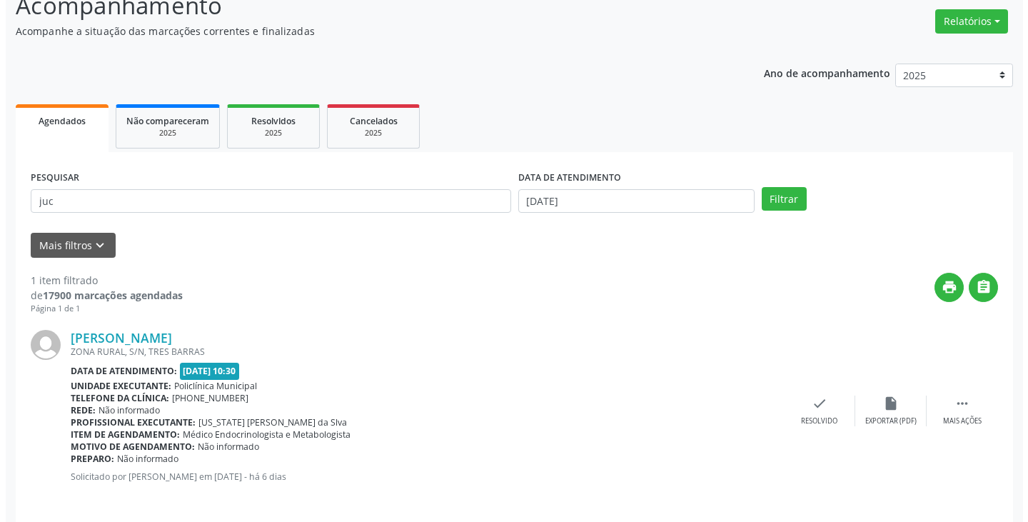
scroll to position [120, 0]
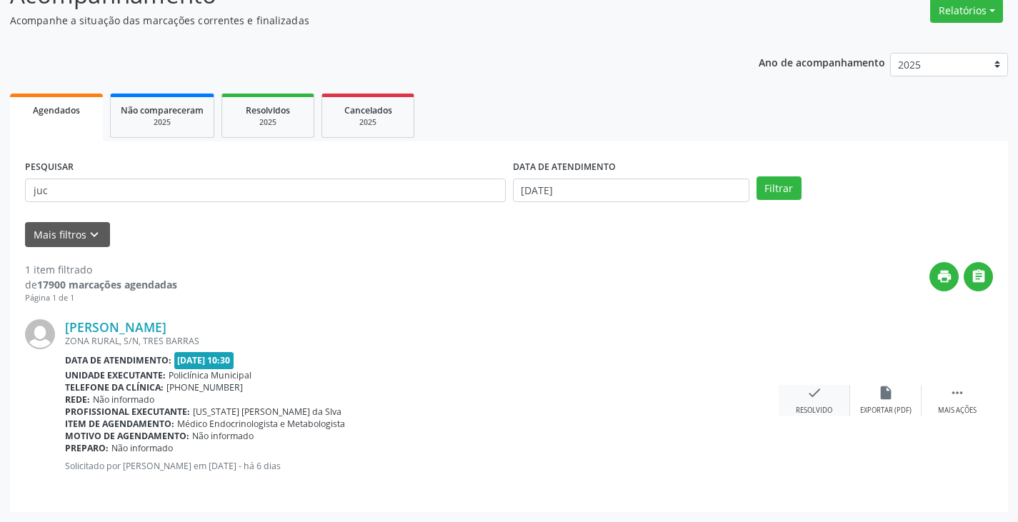
click at [822, 399] on div "check Resolvido" at bounding box center [813, 400] width 71 height 31
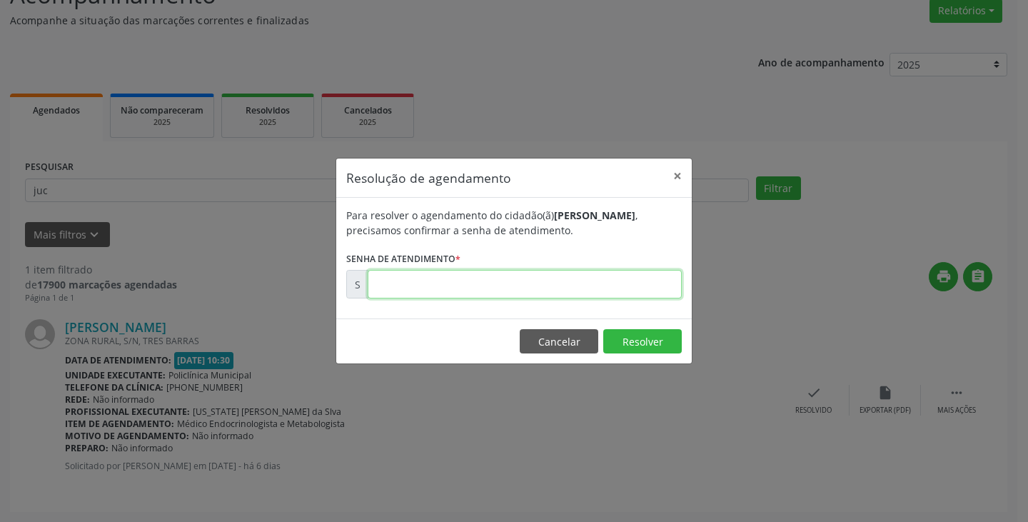
click at [641, 286] on input "text" at bounding box center [525, 284] width 314 height 29
type input "00176218"
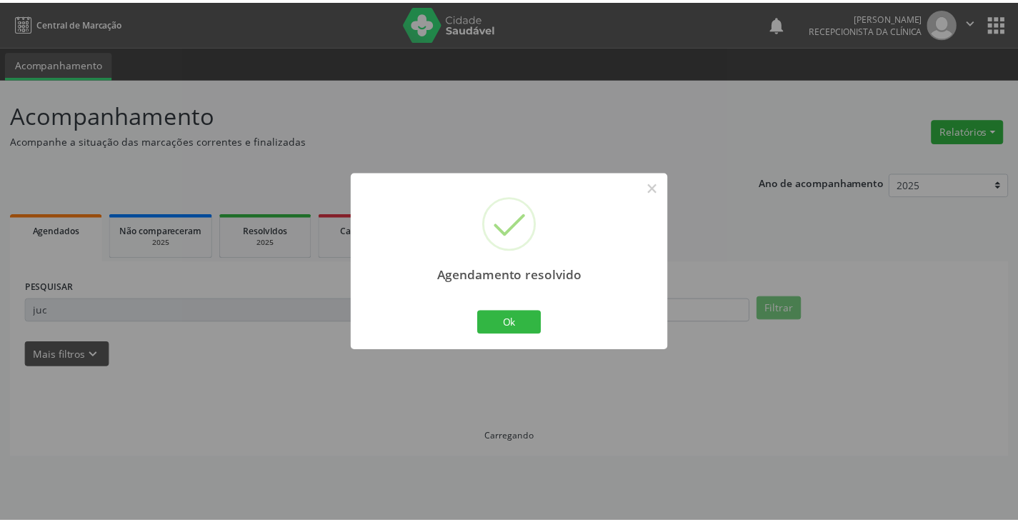
scroll to position [0, 0]
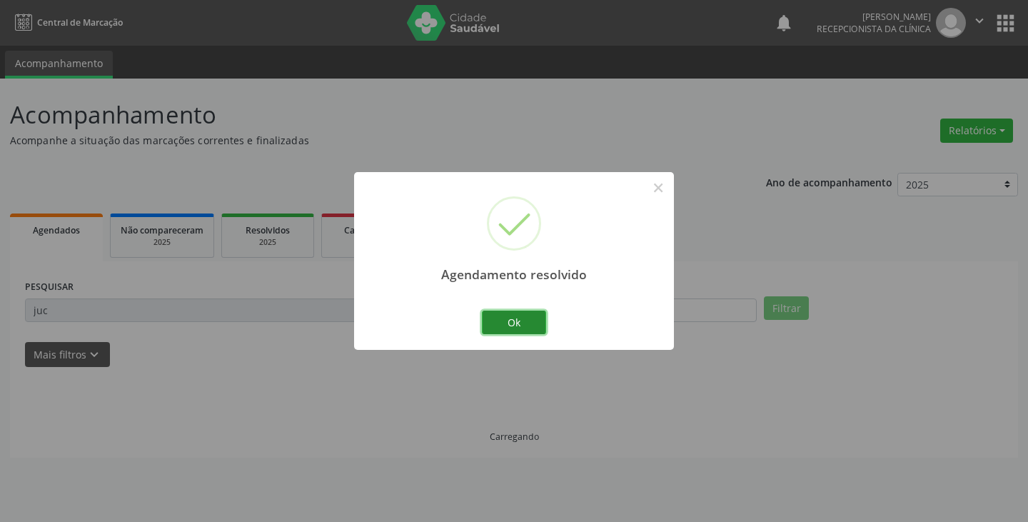
drag, startPoint x: 532, startPoint y: 321, endPoint x: 515, endPoint y: 316, distance: 17.9
click at [531, 321] on button "Ok" at bounding box center [514, 323] width 64 height 24
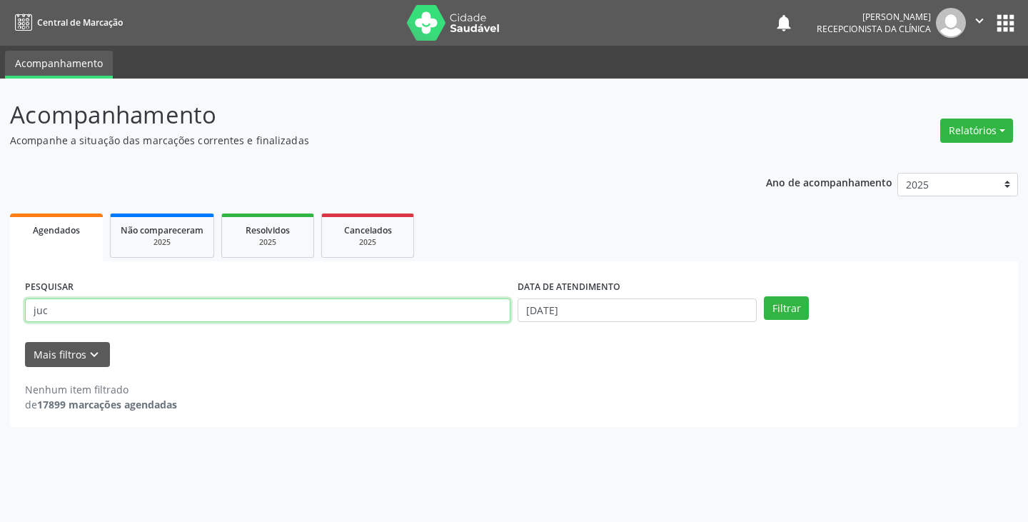
click at [499, 309] on input "juc" at bounding box center [268, 311] width 486 height 24
type input "j"
type input "ed"
click at [764, 296] on button "Filtrar" at bounding box center [786, 308] width 45 height 24
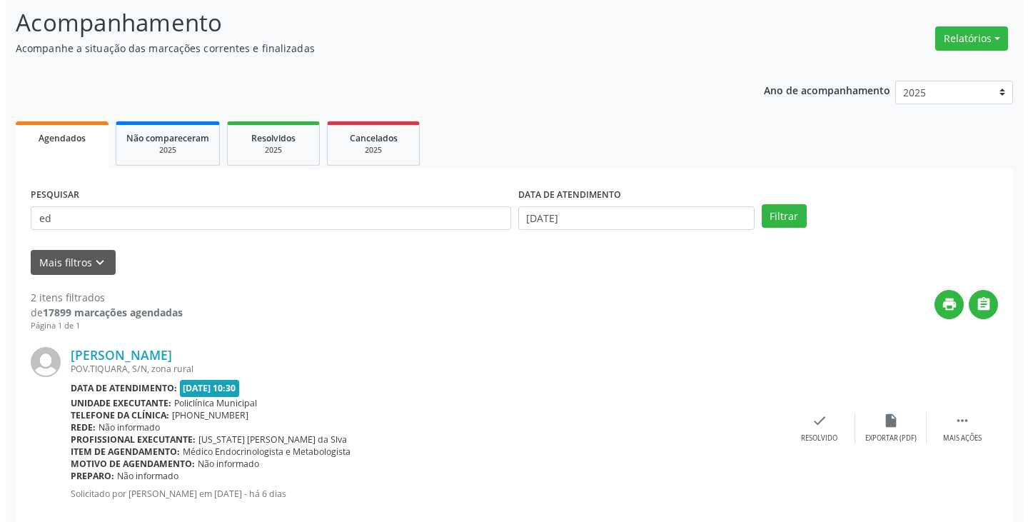
scroll to position [214, 0]
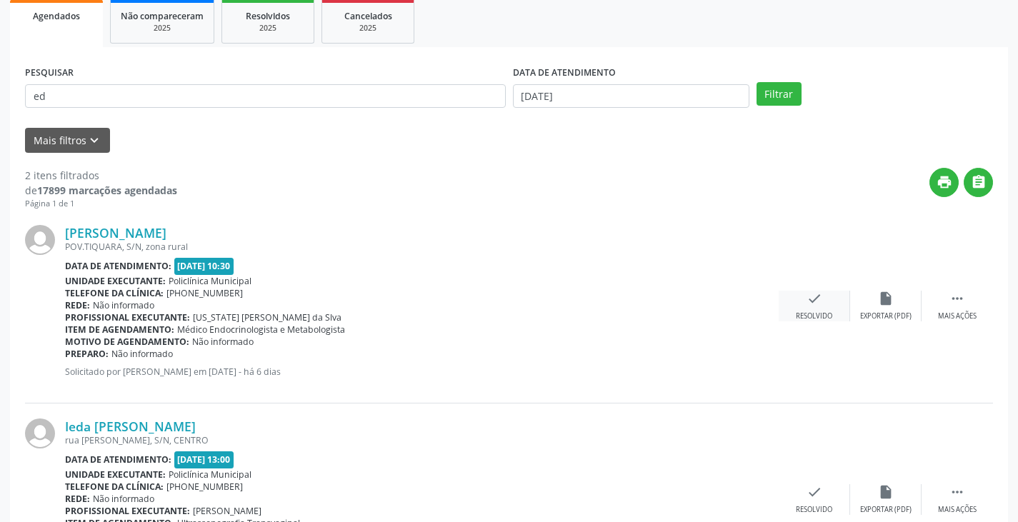
click at [805, 306] on div "check Resolvido" at bounding box center [813, 306] width 71 height 31
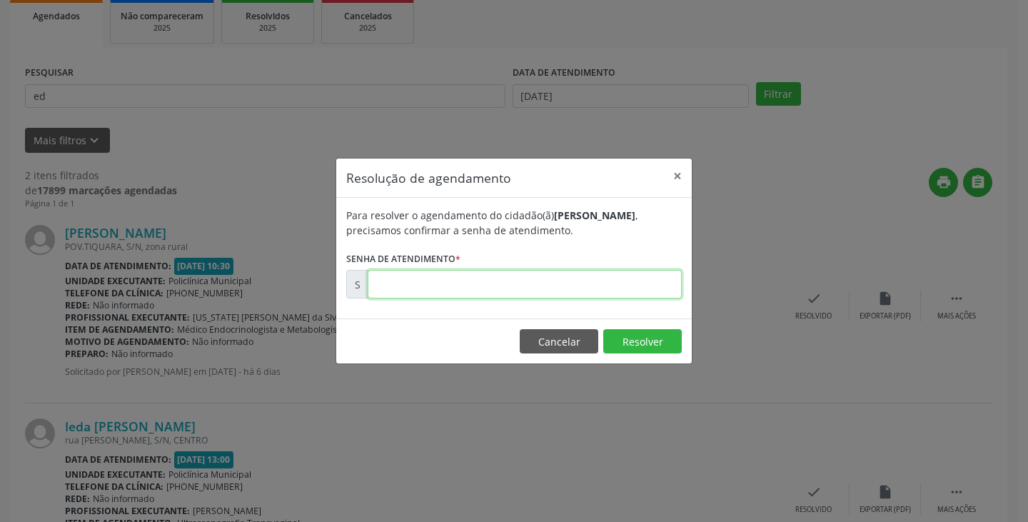
click at [656, 281] on input "text" at bounding box center [525, 284] width 314 height 29
type input "00176198"
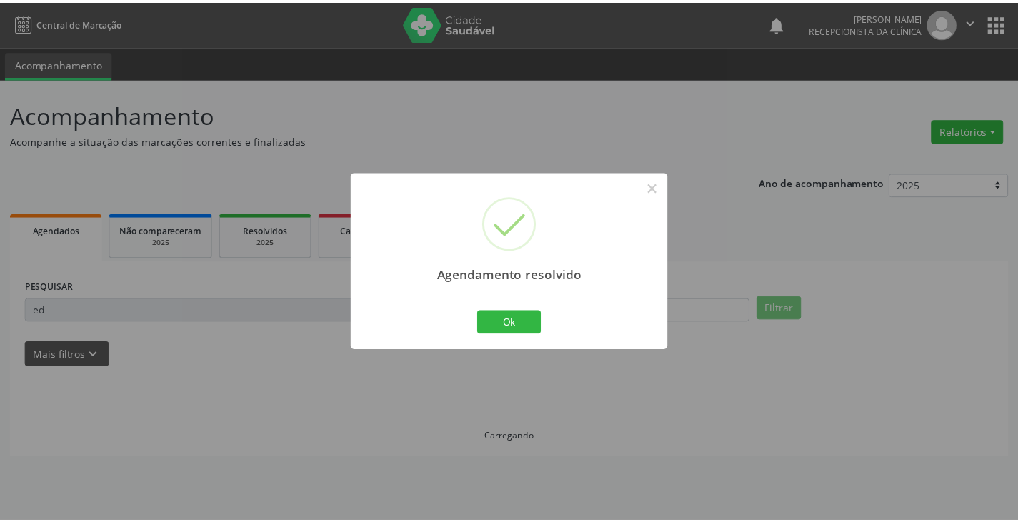
scroll to position [0, 0]
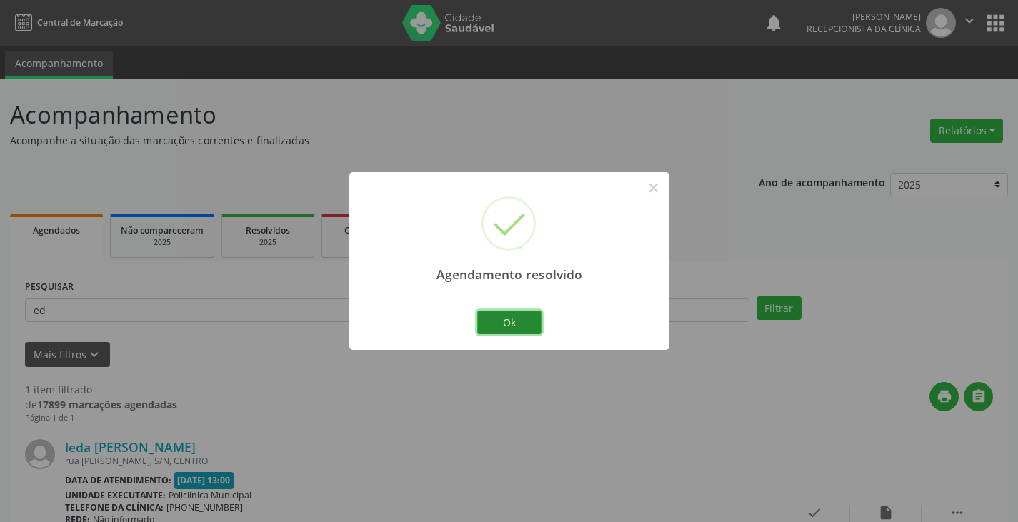
click at [505, 326] on button "Ok" at bounding box center [509, 323] width 64 height 24
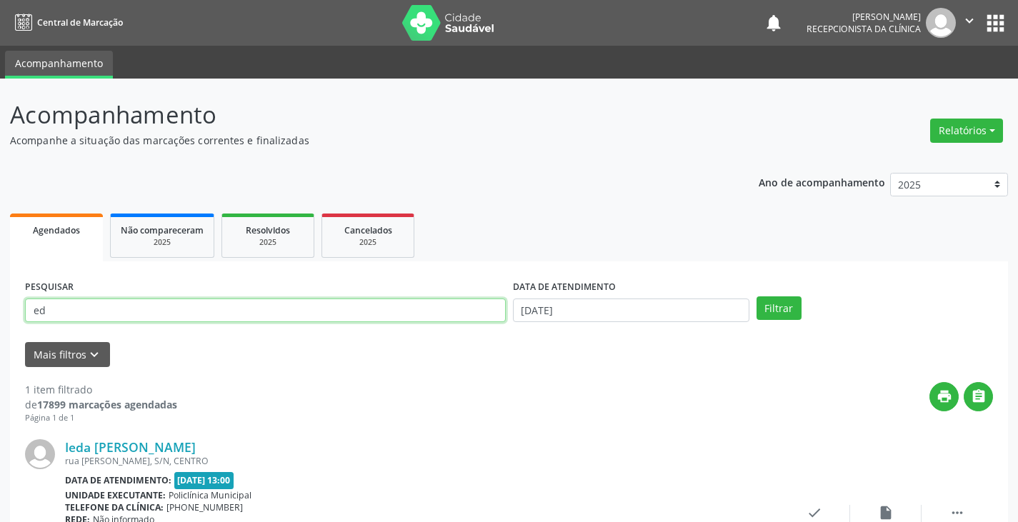
click at [481, 316] on input "ed" at bounding box center [265, 311] width 481 height 24
type input "e"
type input "eur"
click at [756, 296] on button "Filtrar" at bounding box center [778, 308] width 45 height 24
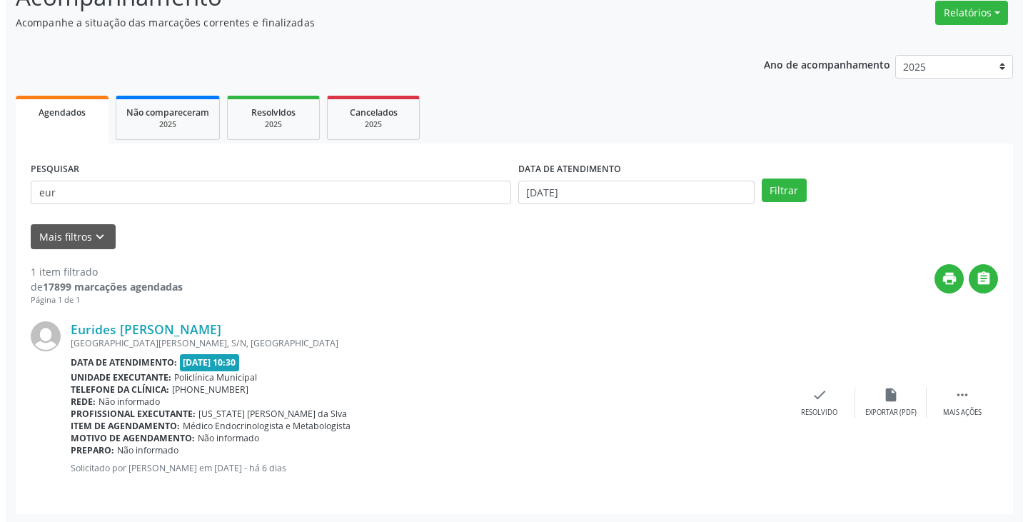
scroll to position [120, 0]
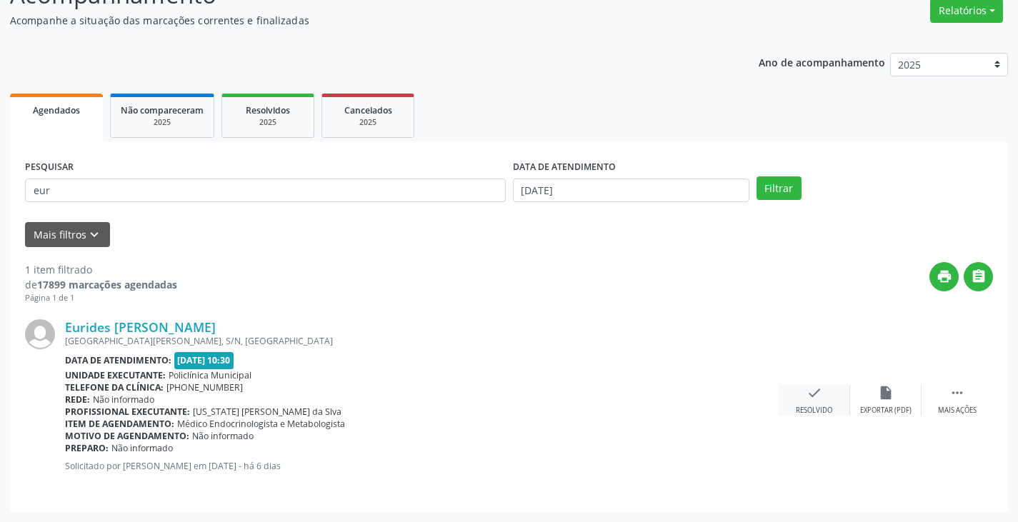
click at [817, 396] on icon "check" at bounding box center [814, 393] width 16 height 16
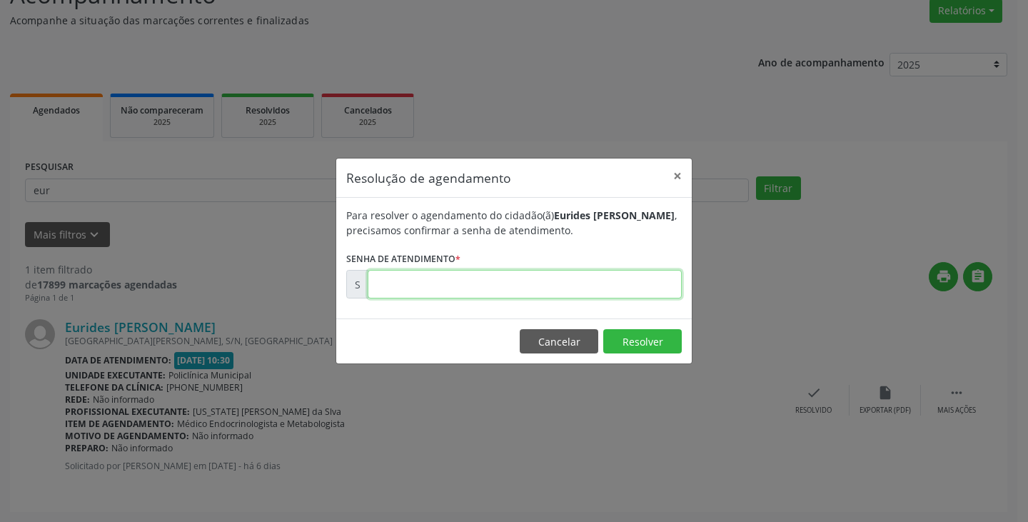
click at [652, 276] on input "text" at bounding box center [525, 284] width 314 height 29
type input "00176213"
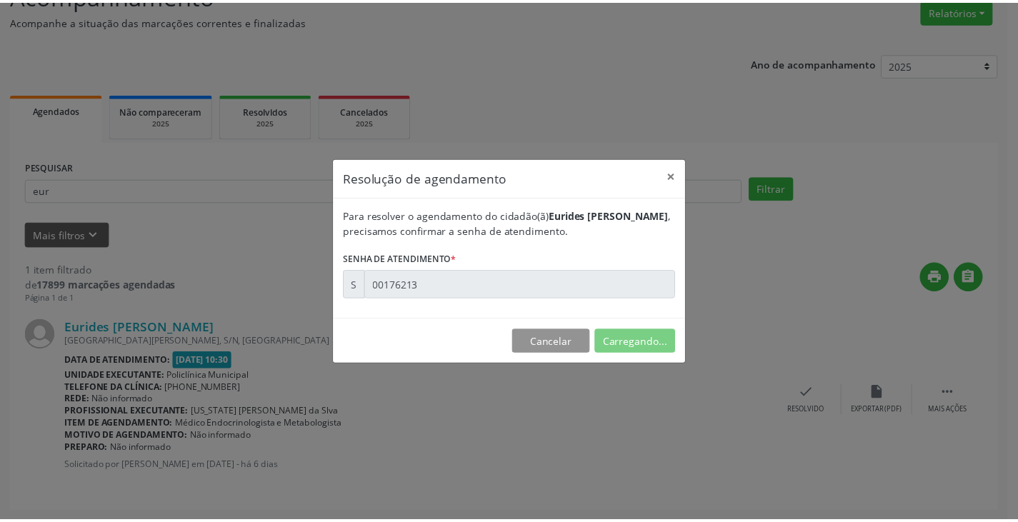
scroll to position [0, 0]
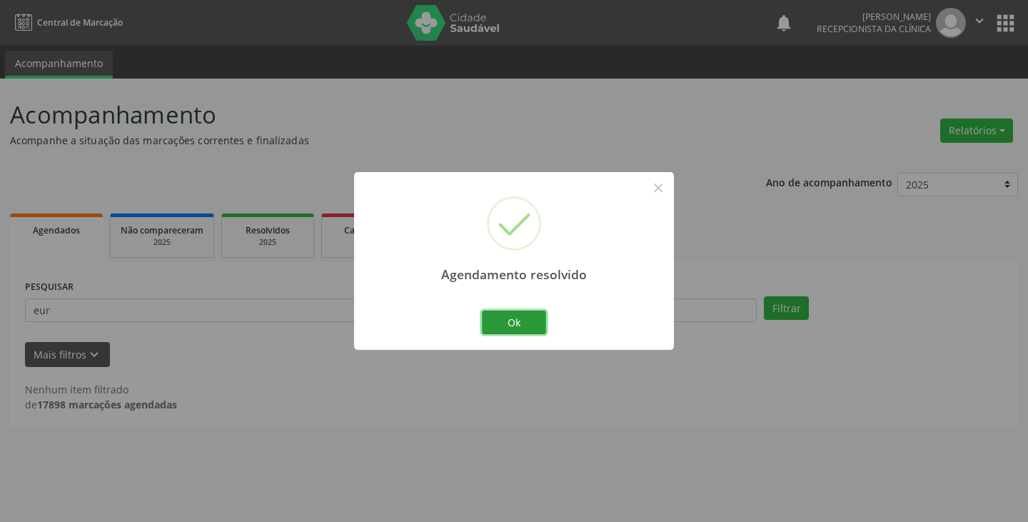
drag, startPoint x: 518, startPoint y: 318, endPoint x: 499, endPoint y: 319, distance: 19.3
click at [518, 318] on button "Ok" at bounding box center [514, 323] width 64 height 24
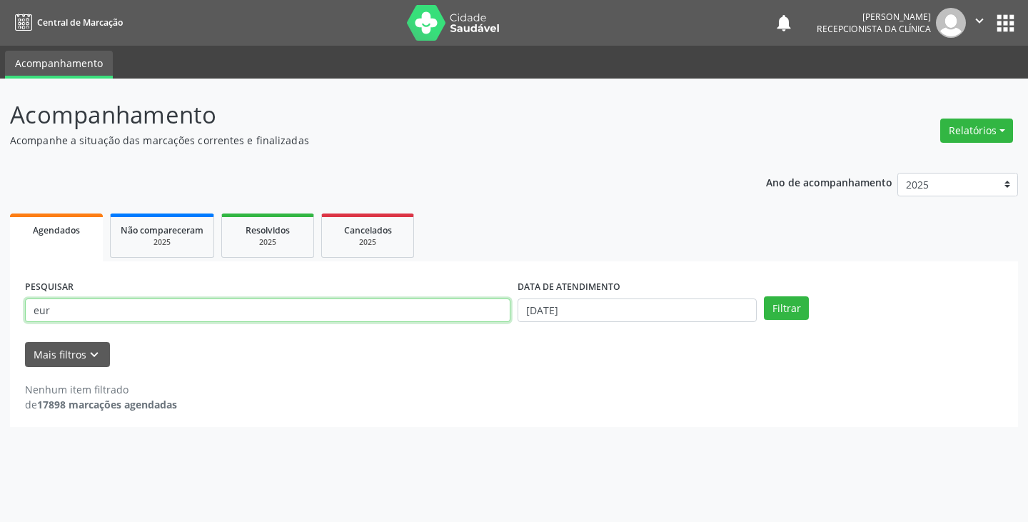
click at [482, 311] on input "eur" at bounding box center [268, 311] width 486 height 24
type input "e"
type input "nel"
click at [764, 296] on button "Filtrar" at bounding box center [786, 308] width 45 height 24
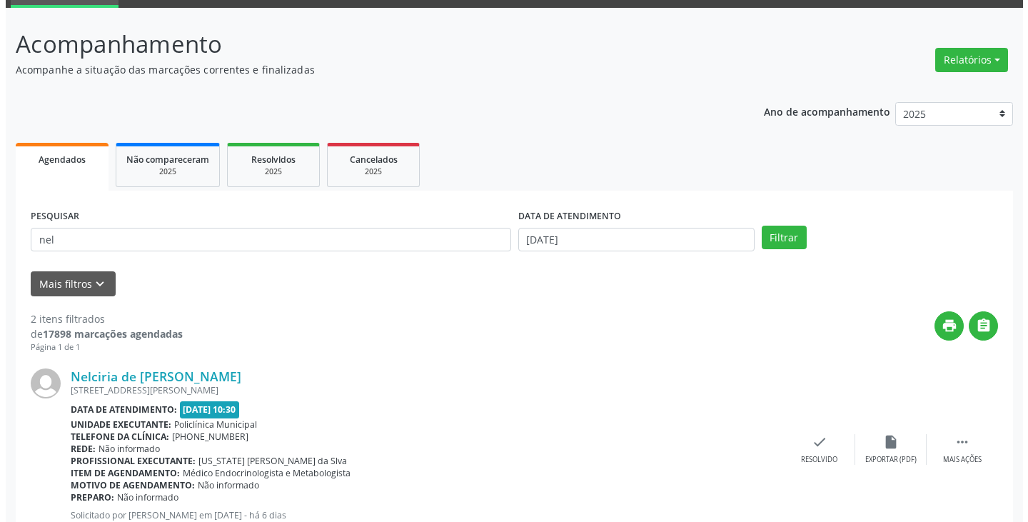
scroll to position [71, 0]
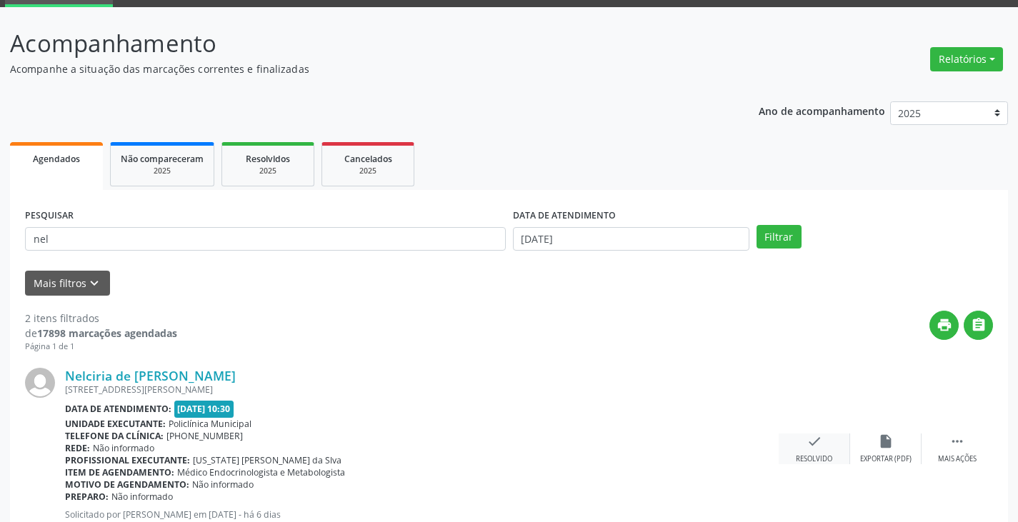
click at [815, 449] on icon "check" at bounding box center [814, 442] width 16 height 16
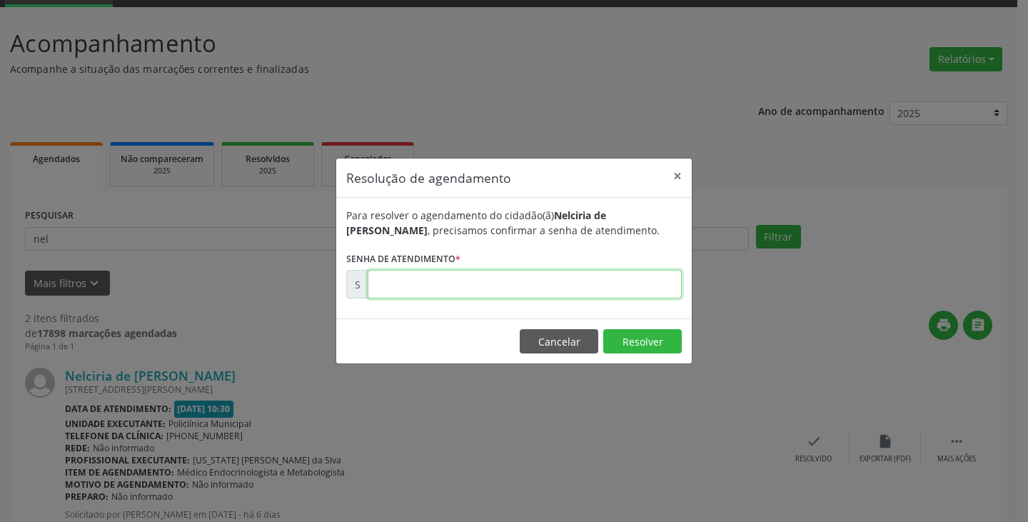
click at [636, 277] on input "text" at bounding box center [525, 284] width 314 height 29
type input "00176247"
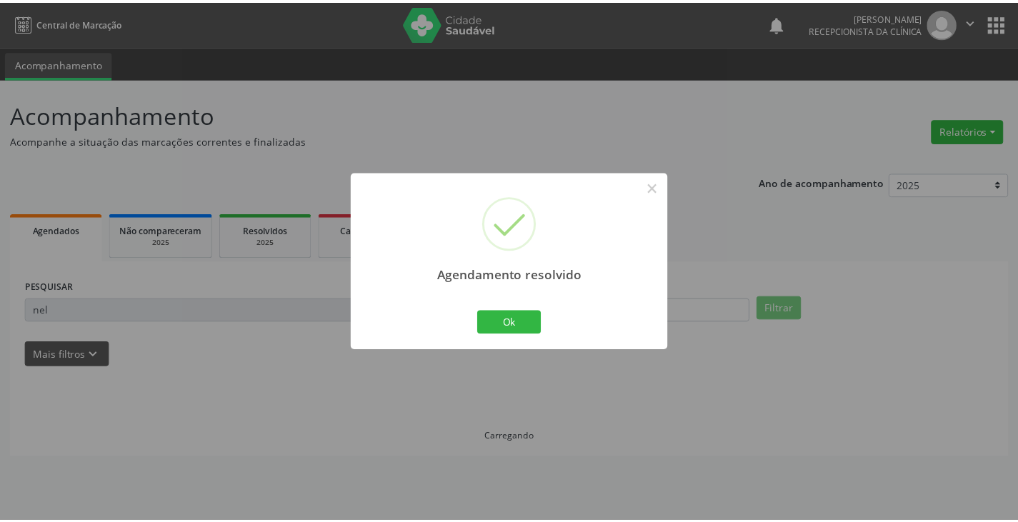
scroll to position [0, 0]
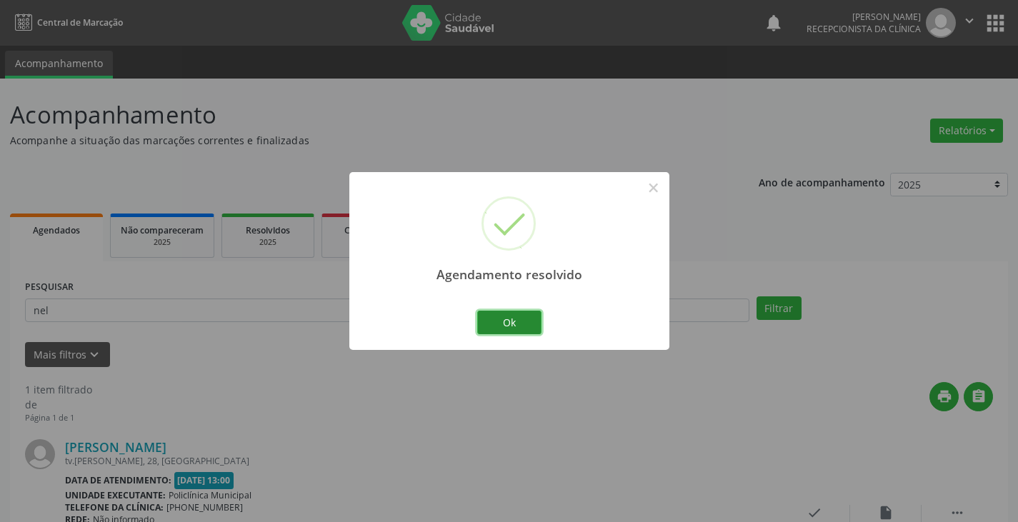
click at [528, 321] on button "Ok" at bounding box center [509, 323] width 64 height 24
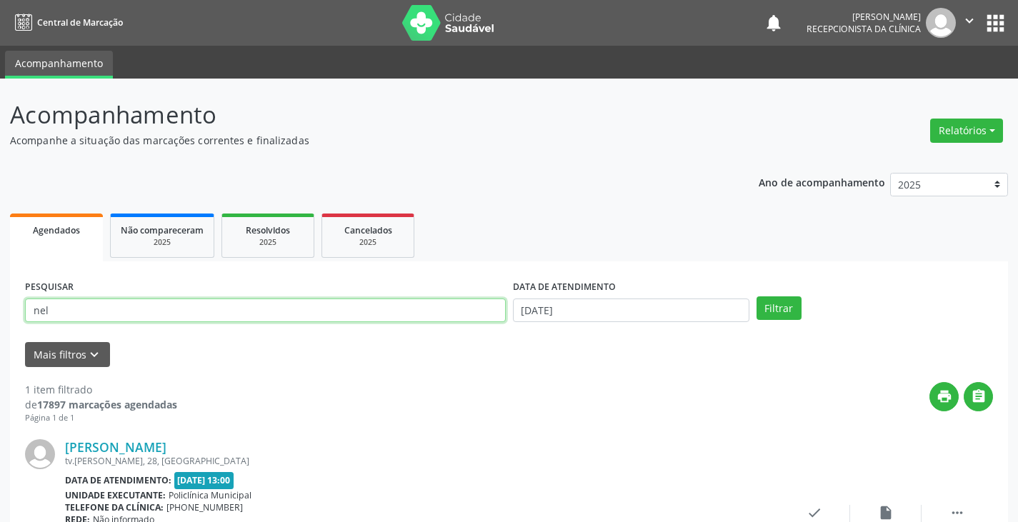
click at [499, 315] on input "nel" at bounding box center [265, 311] width 481 height 24
type input "n"
type input "luc"
click at [756, 296] on button "Filtrar" at bounding box center [778, 308] width 45 height 24
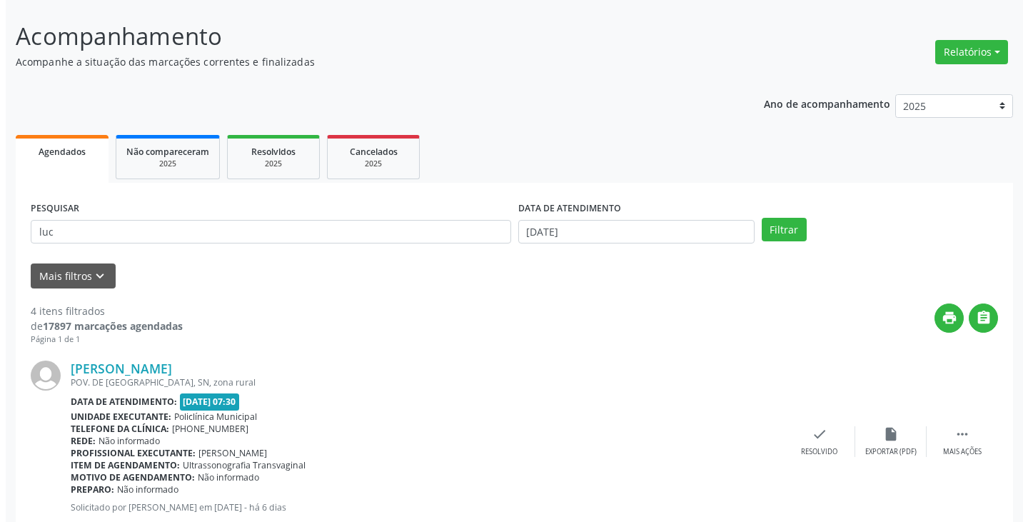
scroll to position [214, 0]
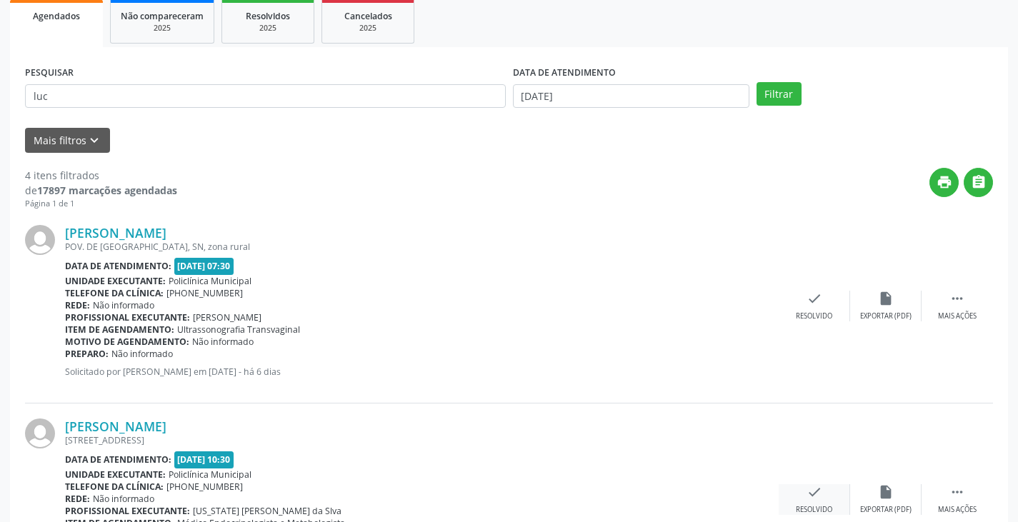
click at [813, 491] on icon "check" at bounding box center [814, 492] width 16 height 16
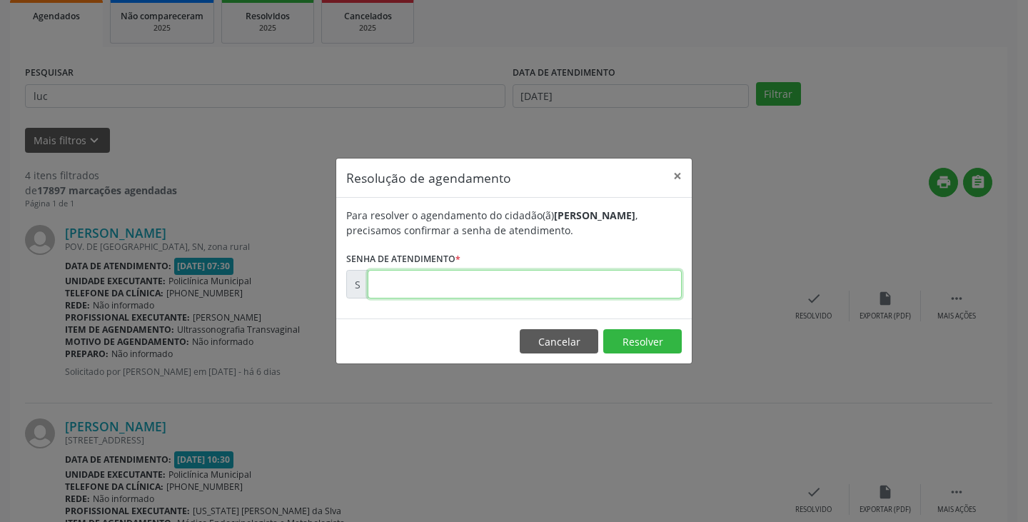
click at [638, 287] on input "text" at bounding box center [525, 284] width 314 height 29
type input "00176250"
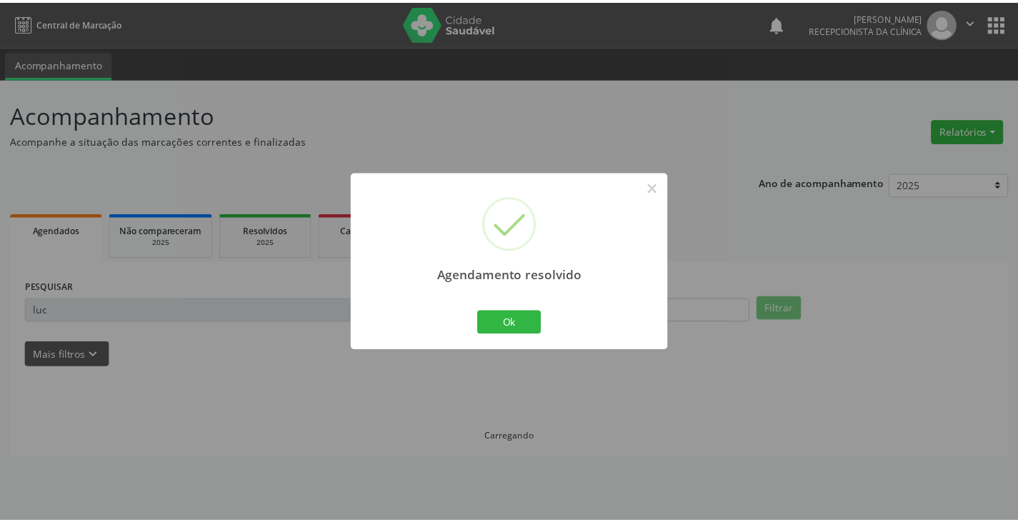
scroll to position [0, 0]
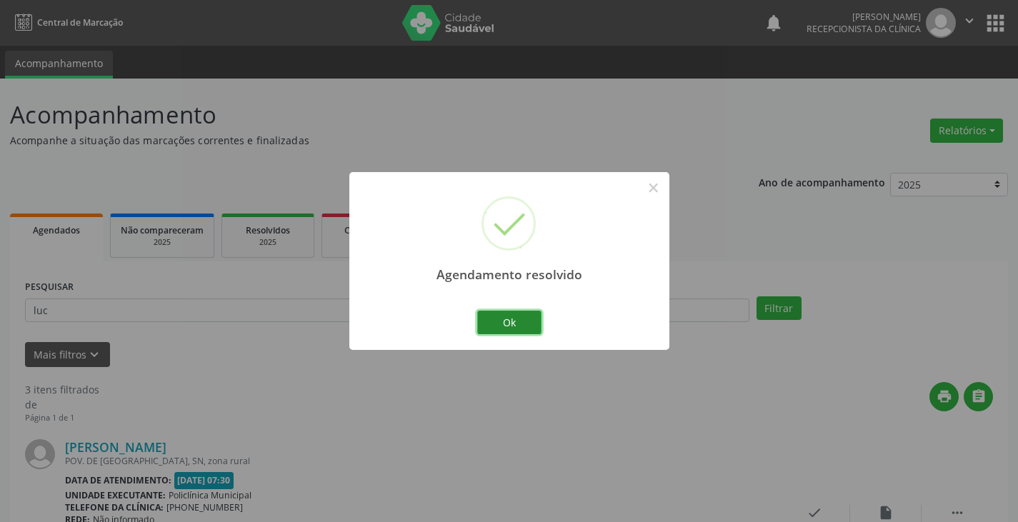
click at [510, 320] on button "Ok" at bounding box center [509, 323] width 64 height 24
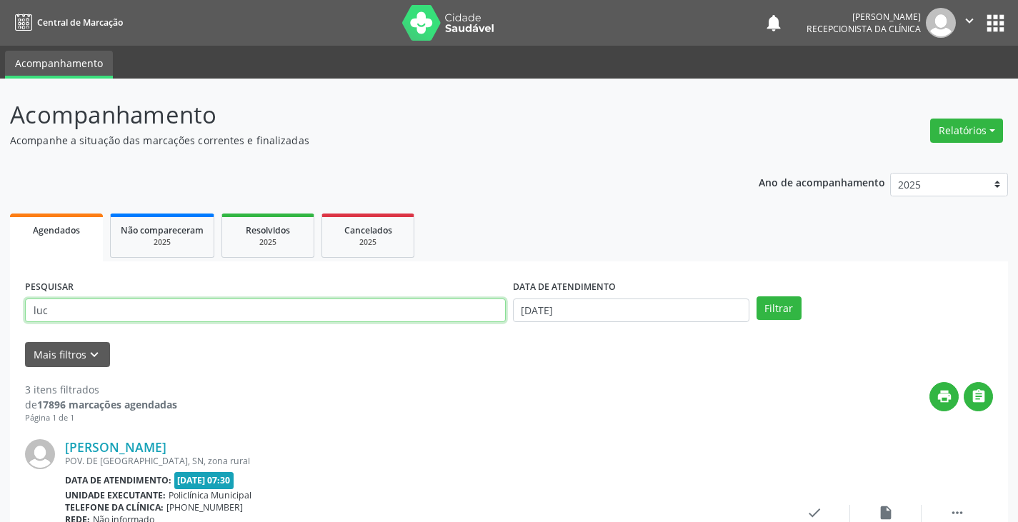
click at [481, 313] on input "luc" at bounding box center [265, 311] width 481 height 24
type input "l"
type input "vald"
click at [756, 296] on button "Filtrar" at bounding box center [778, 308] width 45 height 24
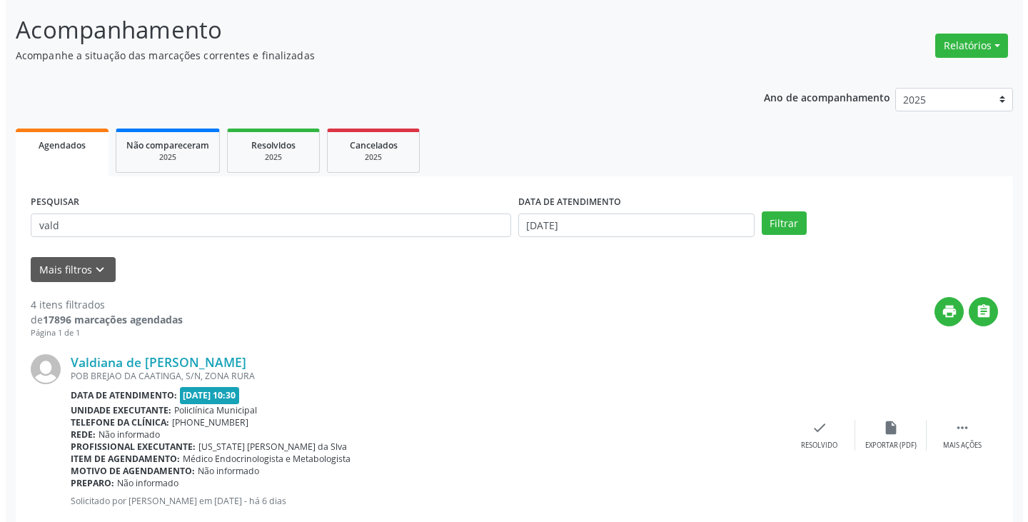
scroll to position [214, 0]
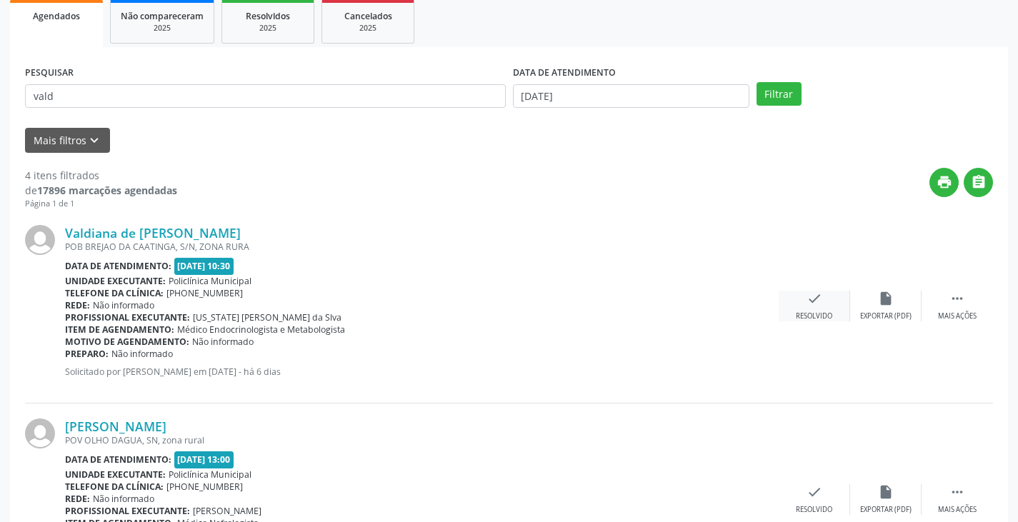
click at [818, 302] on icon "check" at bounding box center [814, 299] width 16 height 16
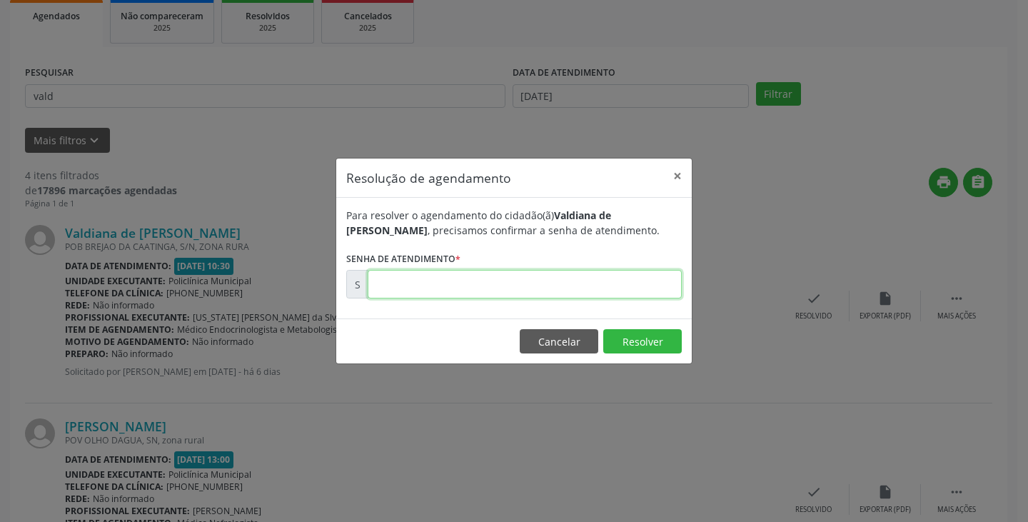
click at [660, 290] on input "text" at bounding box center [525, 284] width 314 height 29
type input "00176254"
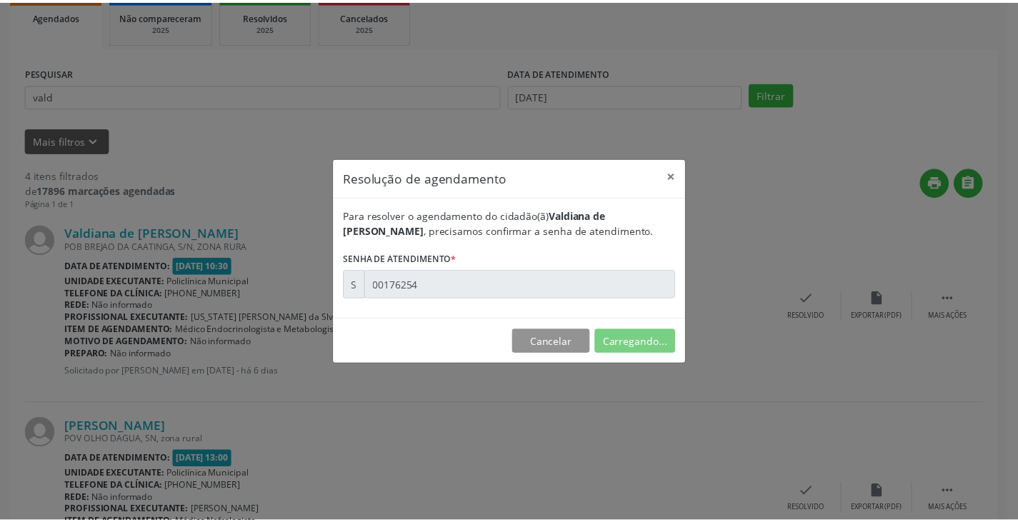
scroll to position [0, 0]
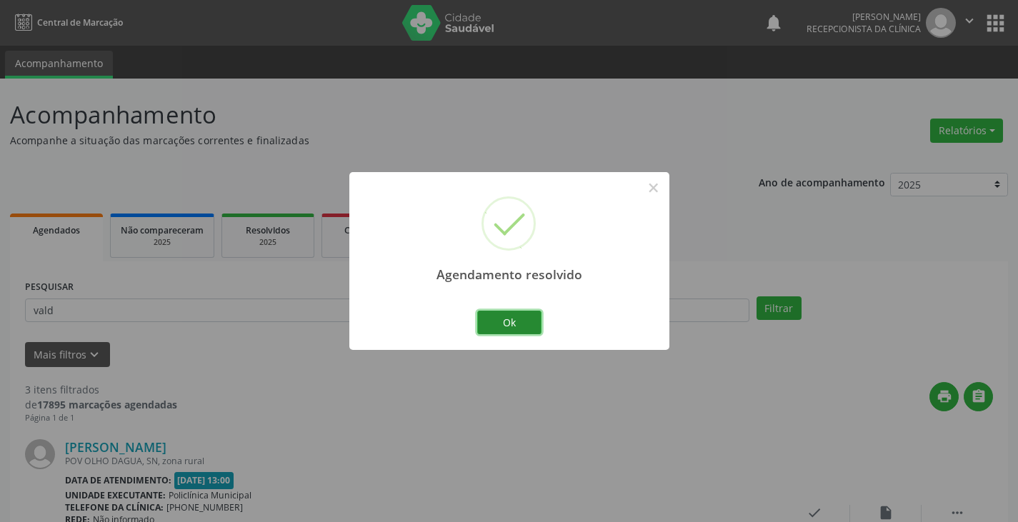
click at [511, 324] on button "Ok" at bounding box center [509, 323] width 64 height 24
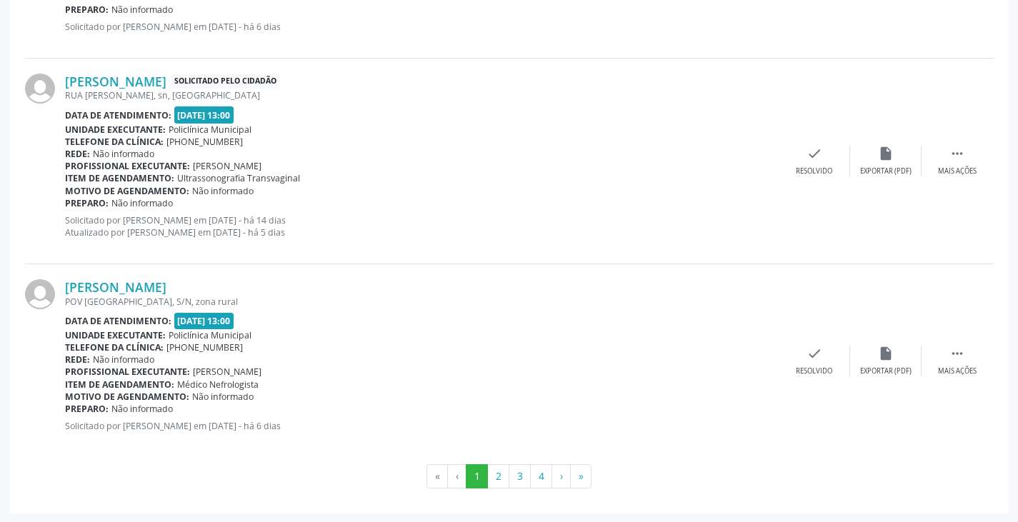
scroll to position [2884, 0]
click at [505, 480] on button "2" at bounding box center [498, 475] width 22 height 24
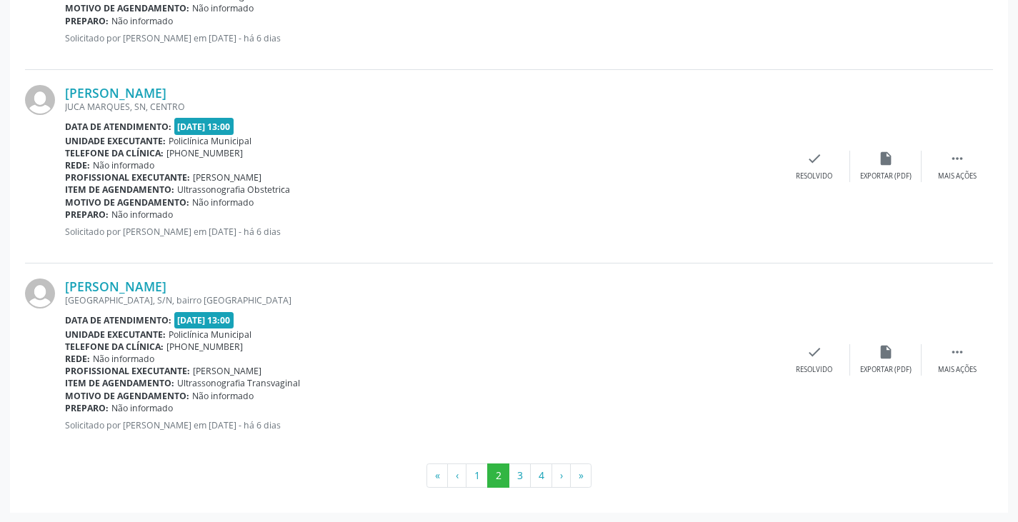
scroll to position [2872, 0]
click at [523, 479] on button "3" at bounding box center [519, 475] width 22 height 24
click at [541, 476] on button "4" at bounding box center [541, 475] width 22 height 24
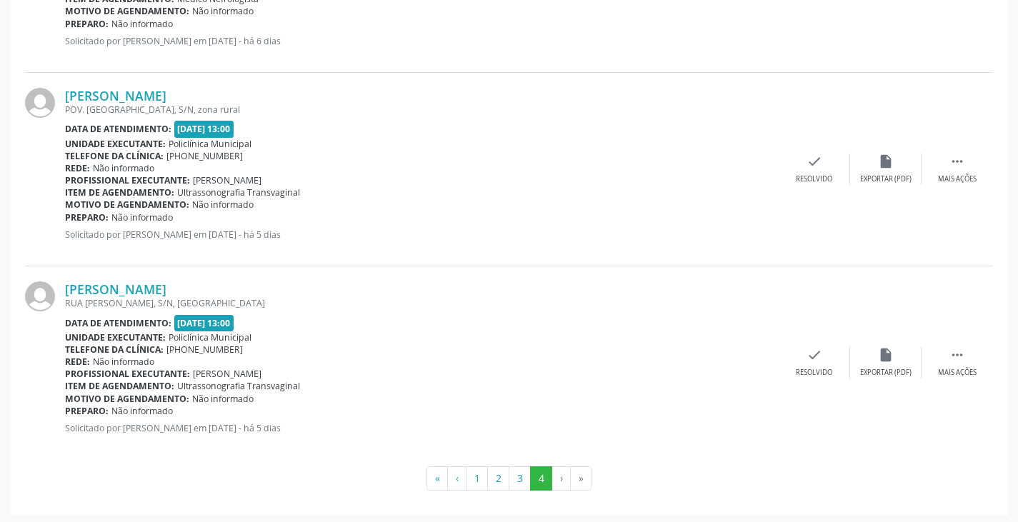
scroll to position [742, 0]
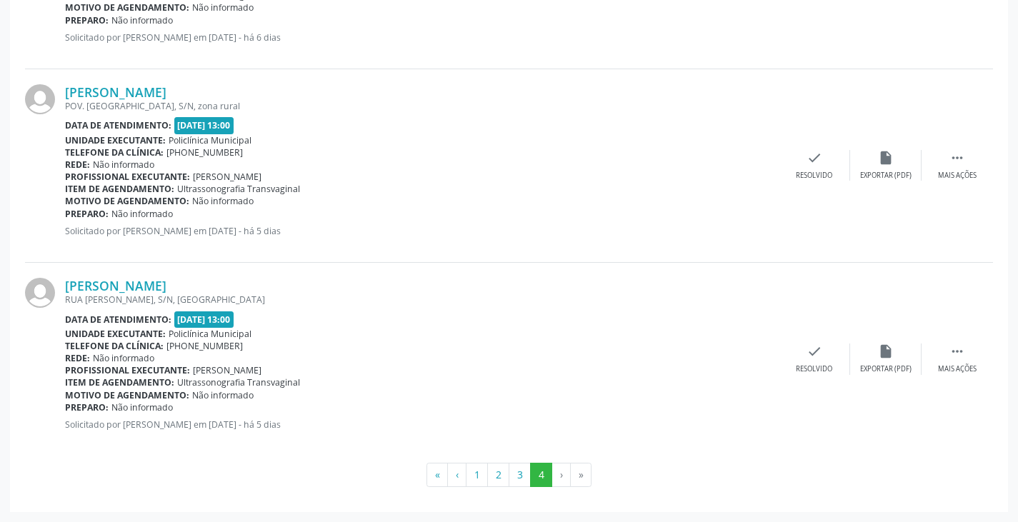
click at [561, 479] on li "›" at bounding box center [561, 475] width 19 height 24
click at [563, 484] on li "›" at bounding box center [561, 475] width 19 height 24
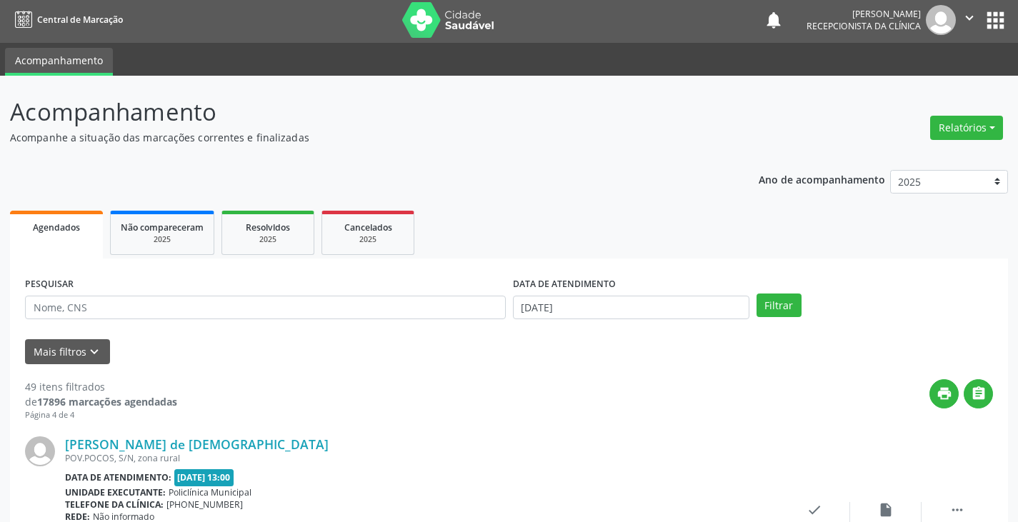
scroll to position [0, 0]
